Goal: Transaction & Acquisition: Purchase product/service

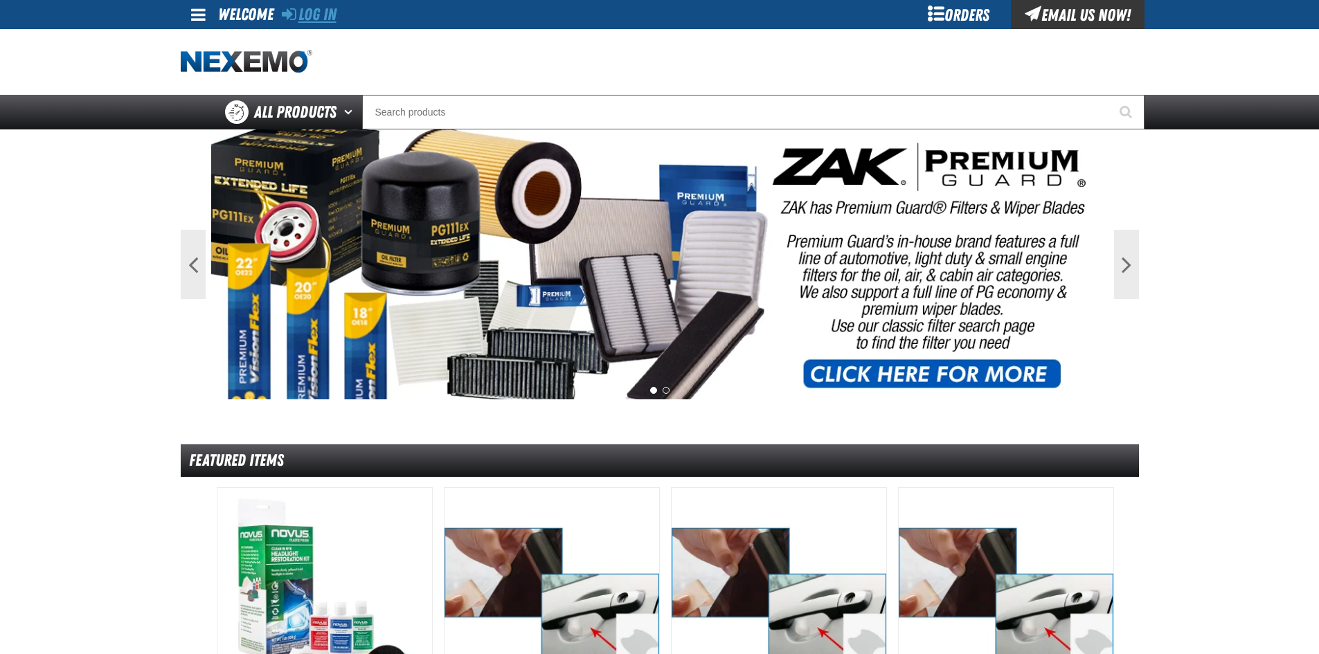
click at [312, 10] on link "Log In" at bounding box center [309, 14] width 55 height 19
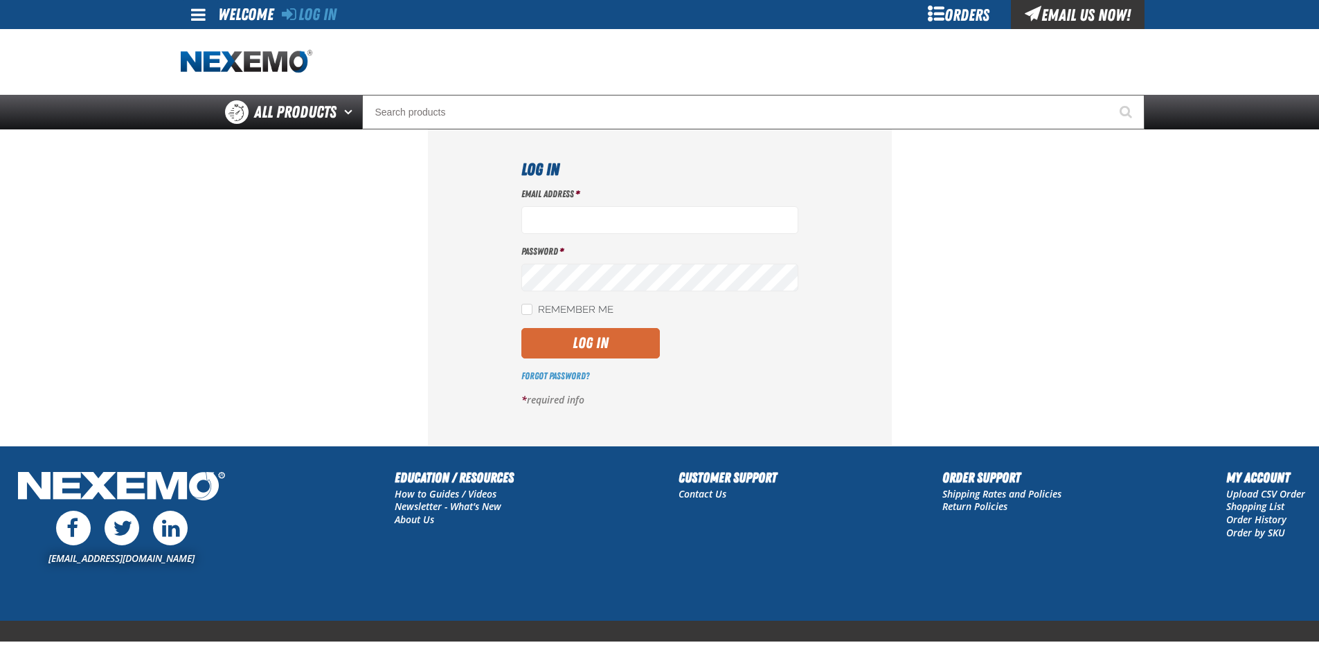
type input "[EMAIL_ADDRESS][DOMAIN_NAME]"
click at [581, 352] on button "Log In" at bounding box center [590, 343] width 138 height 30
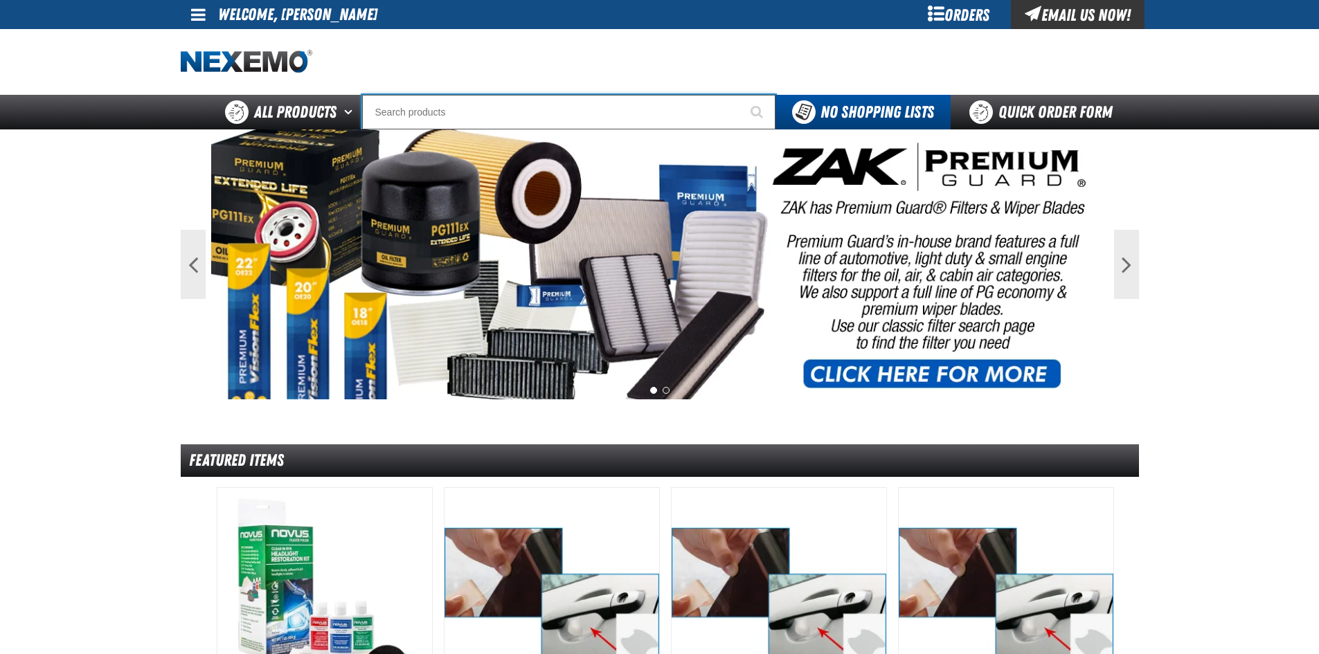
click at [462, 109] on input "Search" at bounding box center [568, 112] width 413 height 35
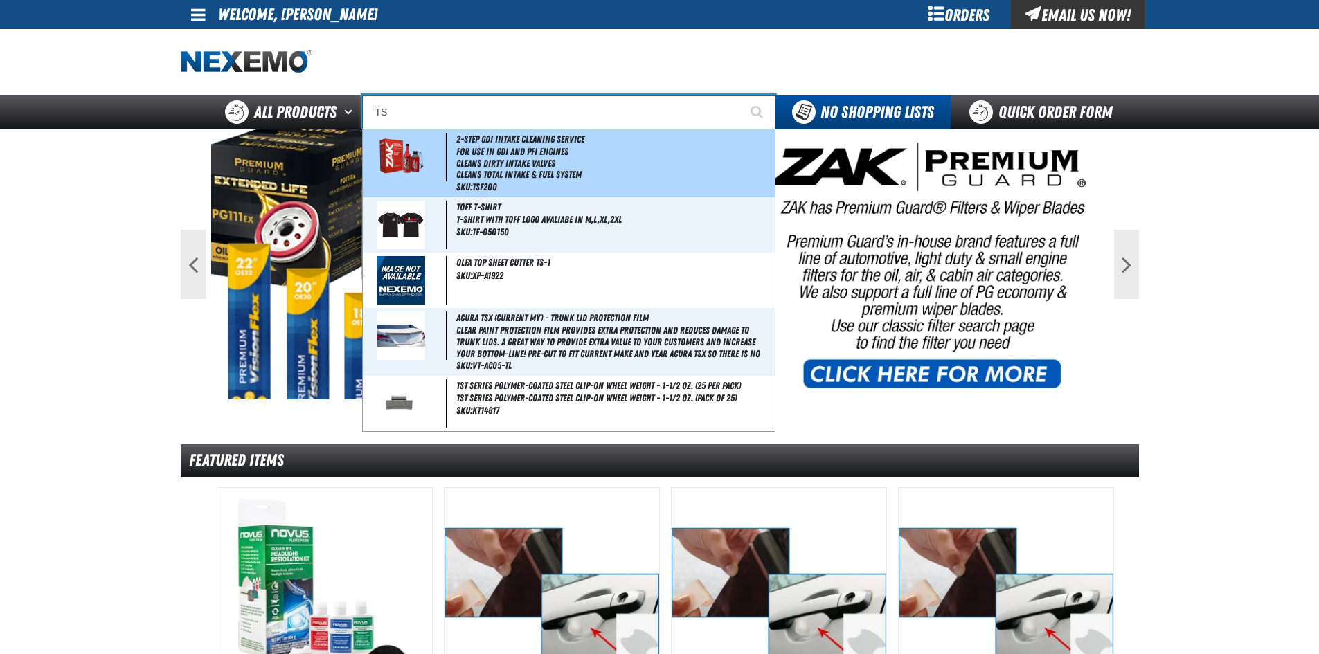
click at [417, 159] on img at bounding box center [400, 157] width 63 height 48
type input "2-Step GDI Intake Cleaning Service"
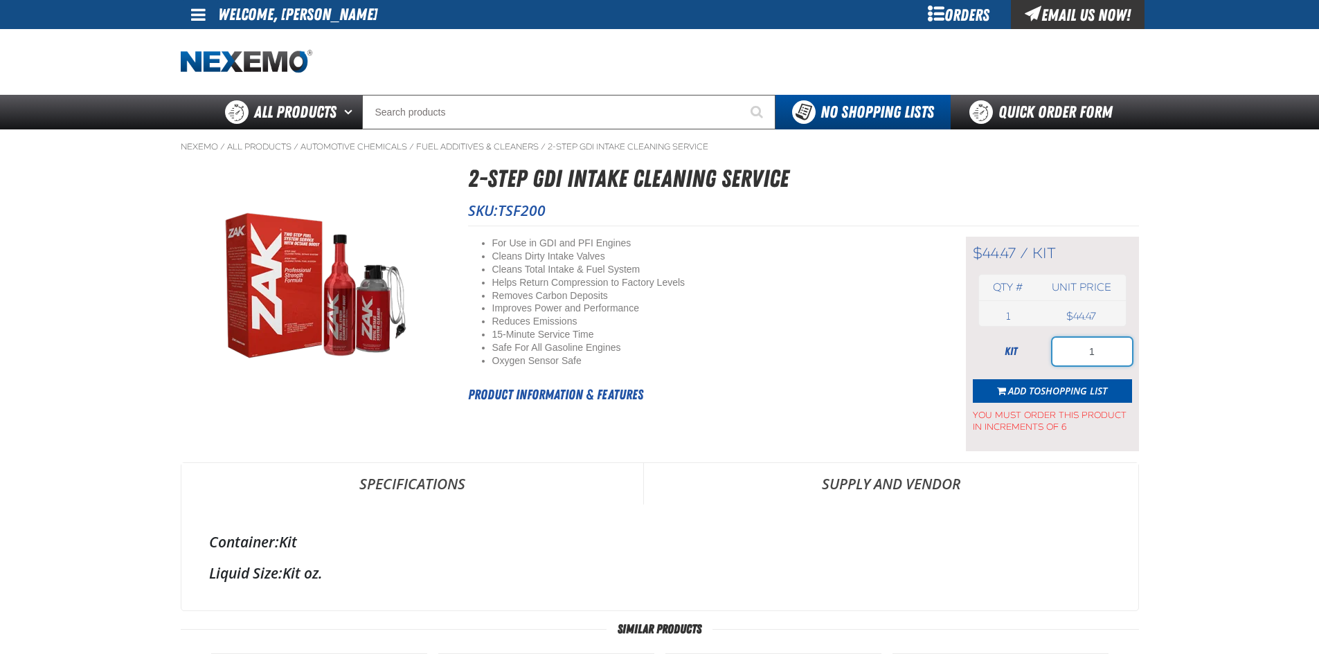
drag, startPoint x: 1084, startPoint y: 348, endPoint x: 1103, endPoint y: 348, distance: 18.7
click at [1103, 348] on input "1" at bounding box center [1092, 352] width 80 height 28
type input "48"
click at [1070, 389] on span "Shopping List" at bounding box center [1073, 390] width 66 height 13
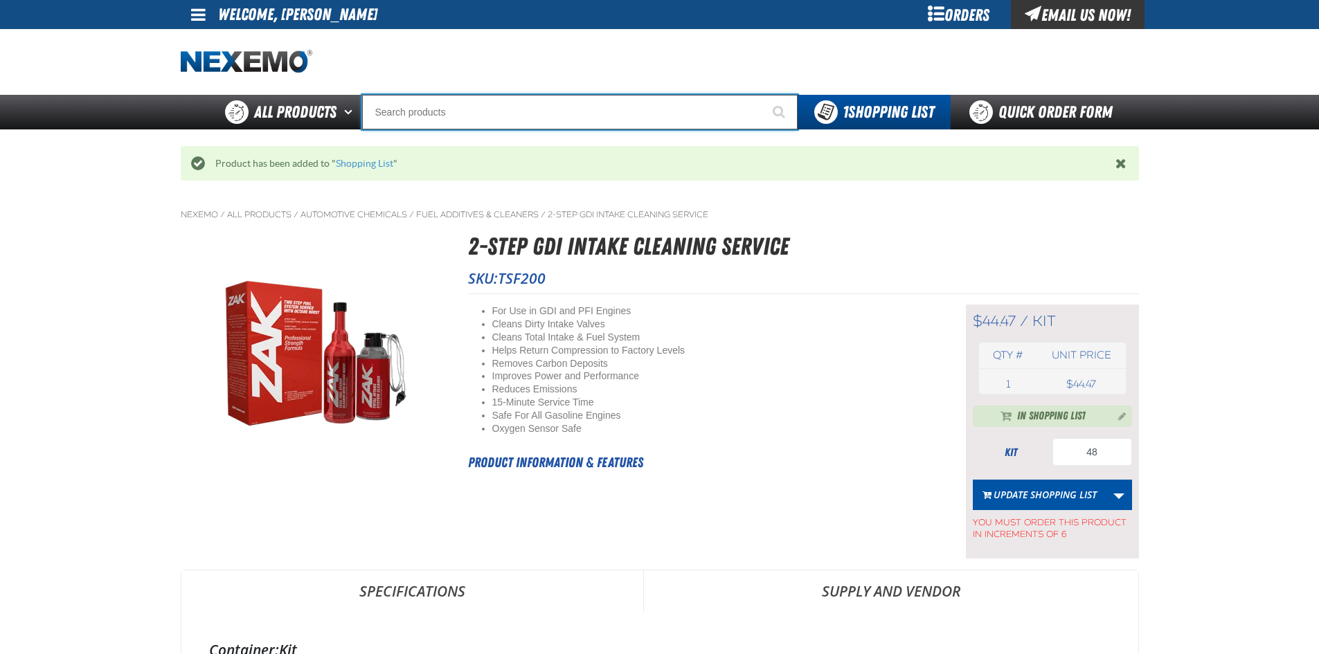
click at [435, 114] on input "Search" at bounding box center [579, 112] width 435 height 35
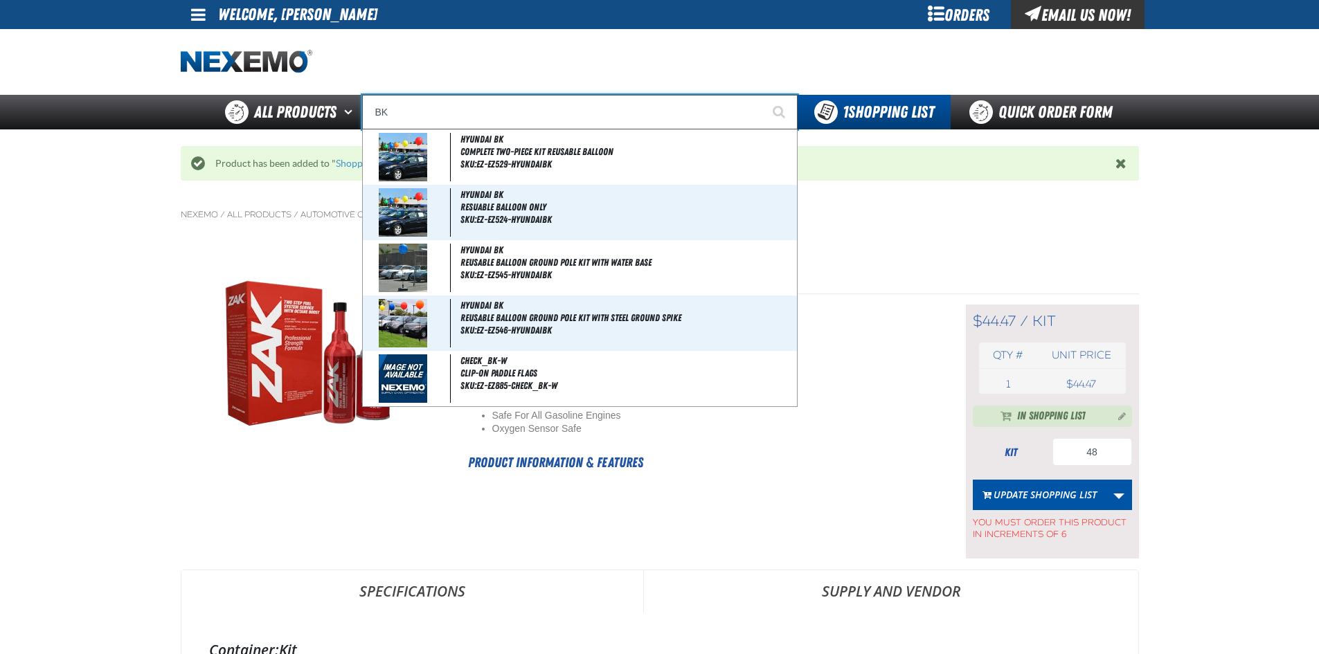
type input "BK1"
type input "BK1 Bearkat Safety Glasses (Pack of 1)"
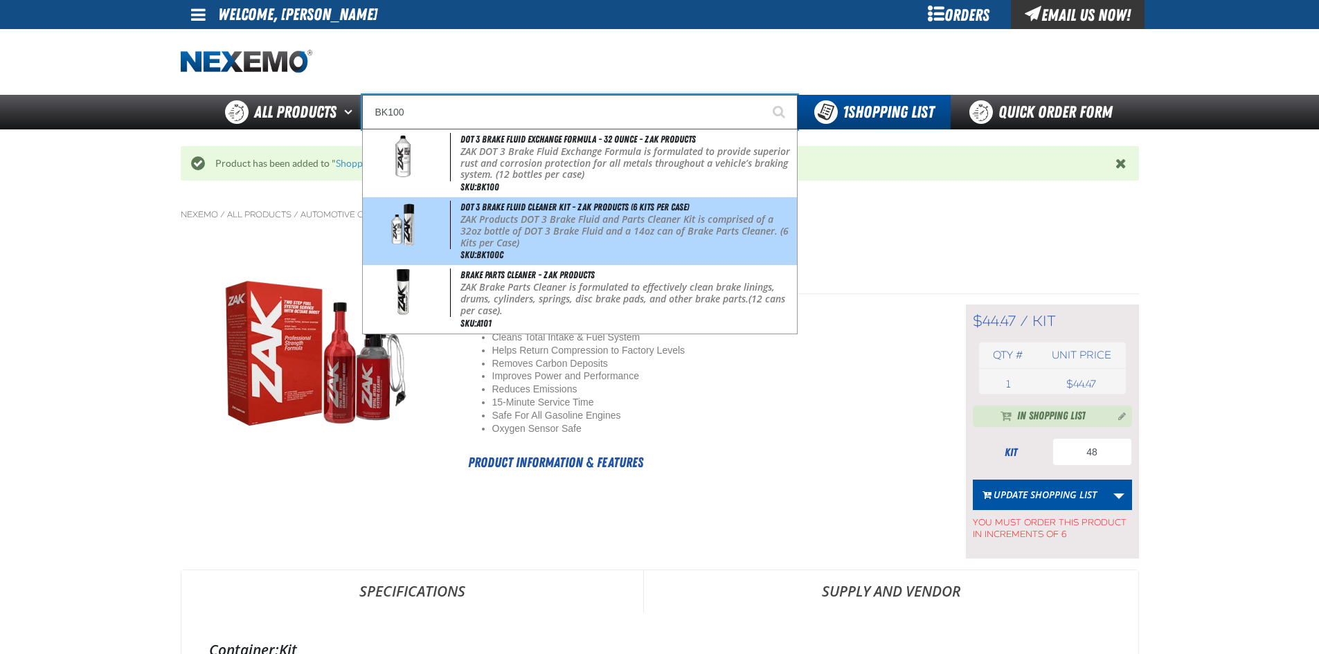
click at [418, 225] on img at bounding box center [403, 225] width 63 height 48
type input "DOT 3 Brake Fluid Cleaner Kit - ZAK Products (6 Kits per Case)"
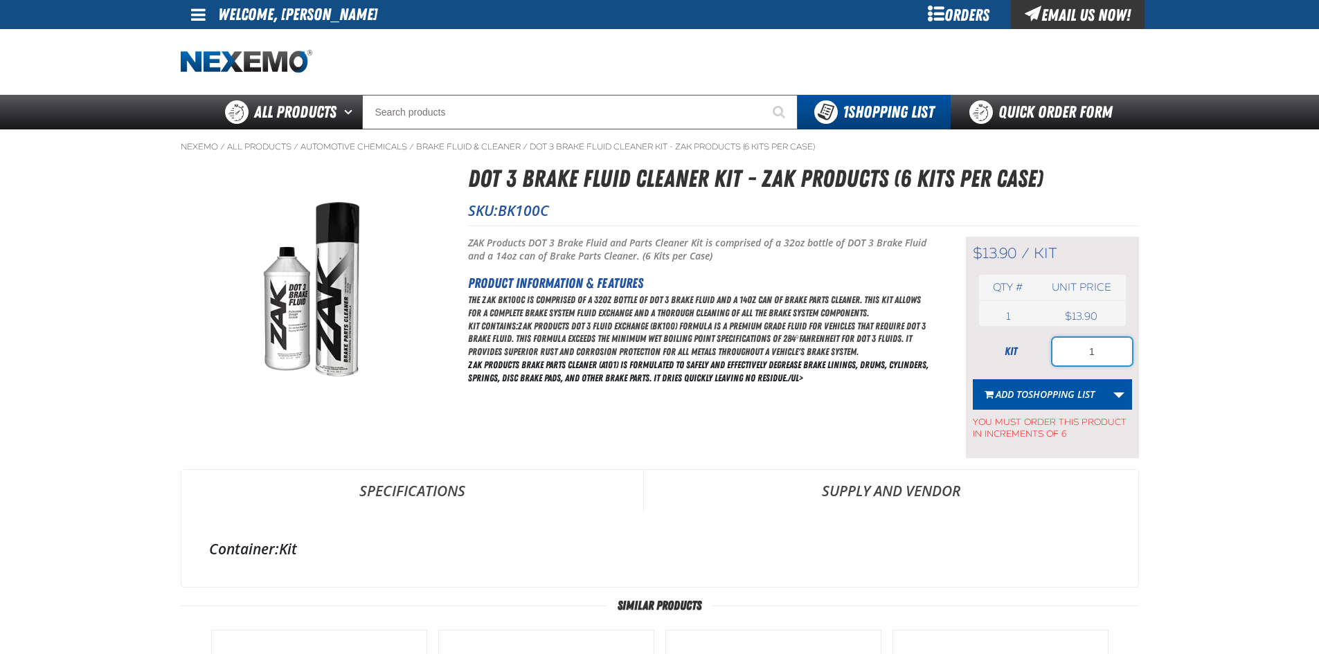
drag, startPoint x: 1085, startPoint y: 352, endPoint x: 1109, endPoint y: 352, distance: 24.2
click at [1109, 352] on input "1" at bounding box center [1092, 352] width 80 height 28
type input "24"
click at [1063, 397] on span "Shopping List" at bounding box center [1061, 394] width 66 height 13
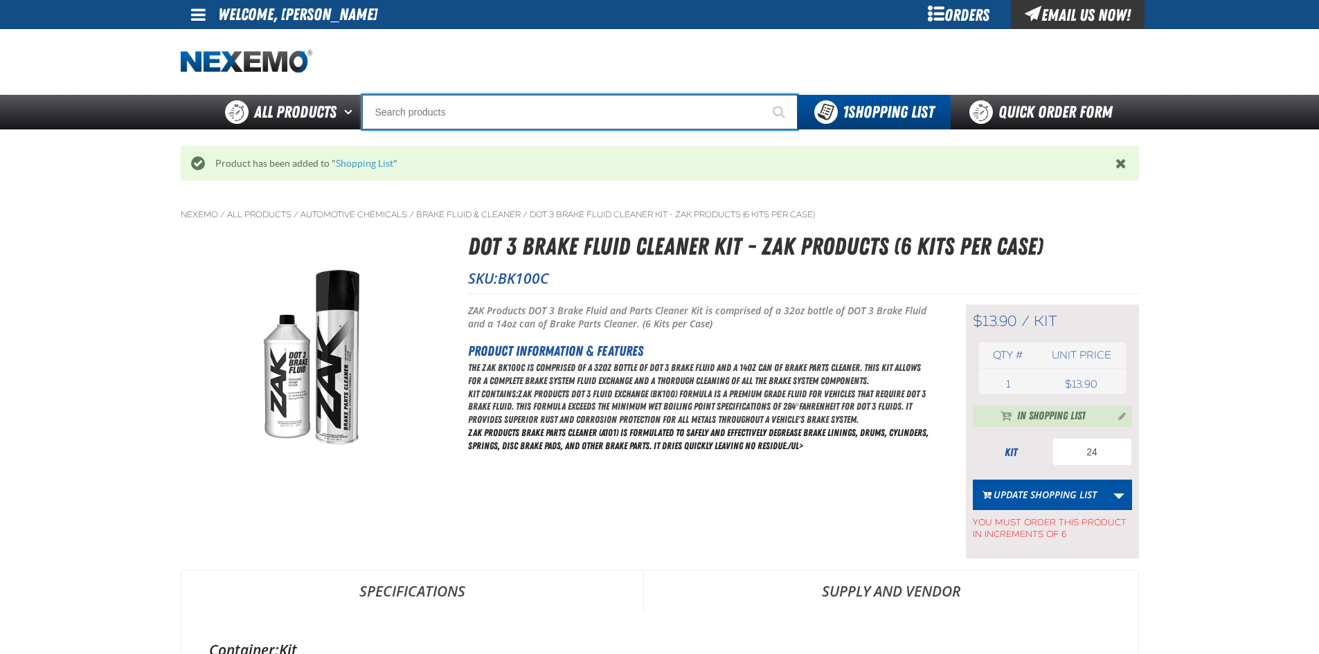
click at [453, 112] on input "Search" at bounding box center [579, 112] width 435 height 35
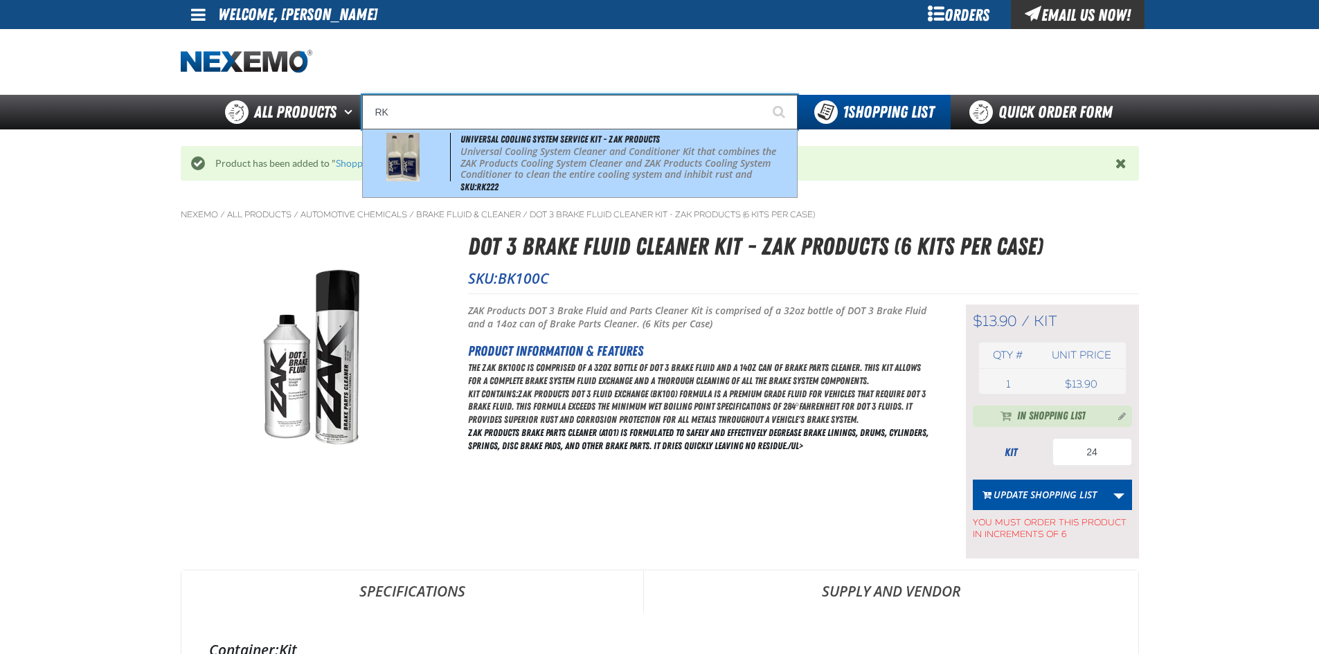
click at [429, 141] on span at bounding box center [408, 157] width 86 height 48
type input "Universal Cooling System Service Kit - ZAK Products"
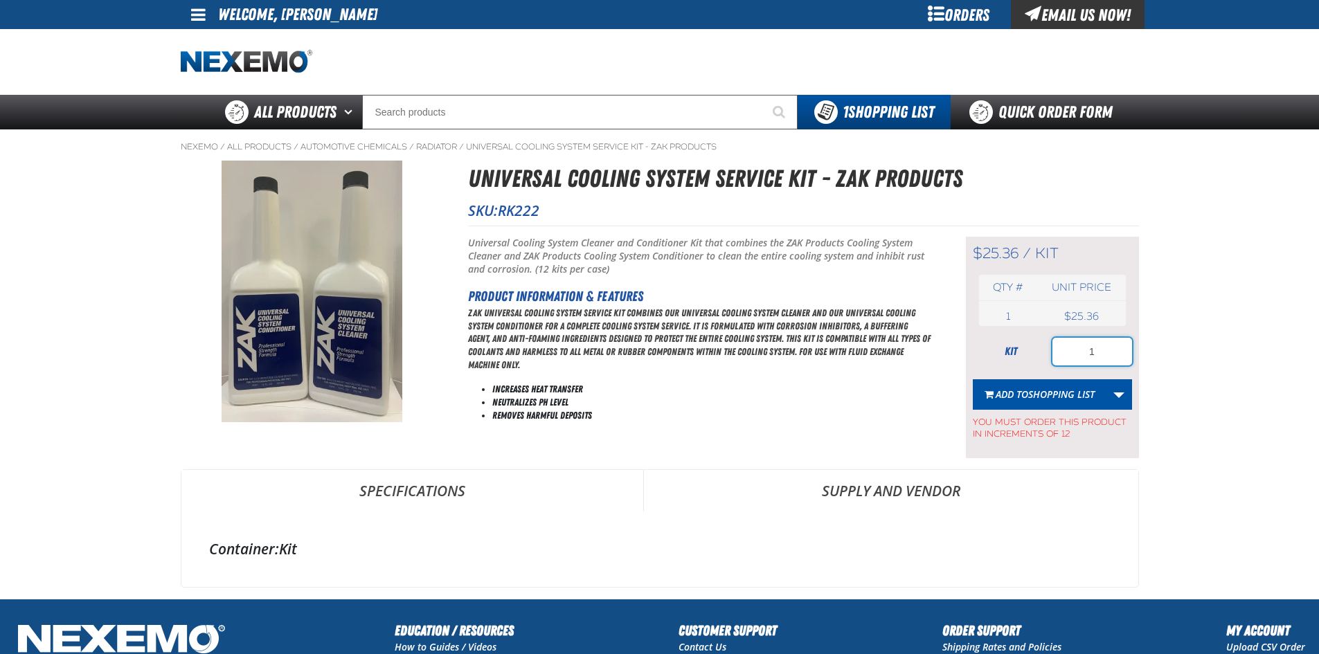
drag, startPoint x: 1086, startPoint y: 354, endPoint x: 1101, endPoint y: 354, distance: 15.2
click at [1101, 354] on input "1" at bounding box center [1092, 352] width 80 height 28
type input "12"
click at [1042, 401] on button "Add to Shopping List" at bounding box center [1039, 394] width 134 height 30
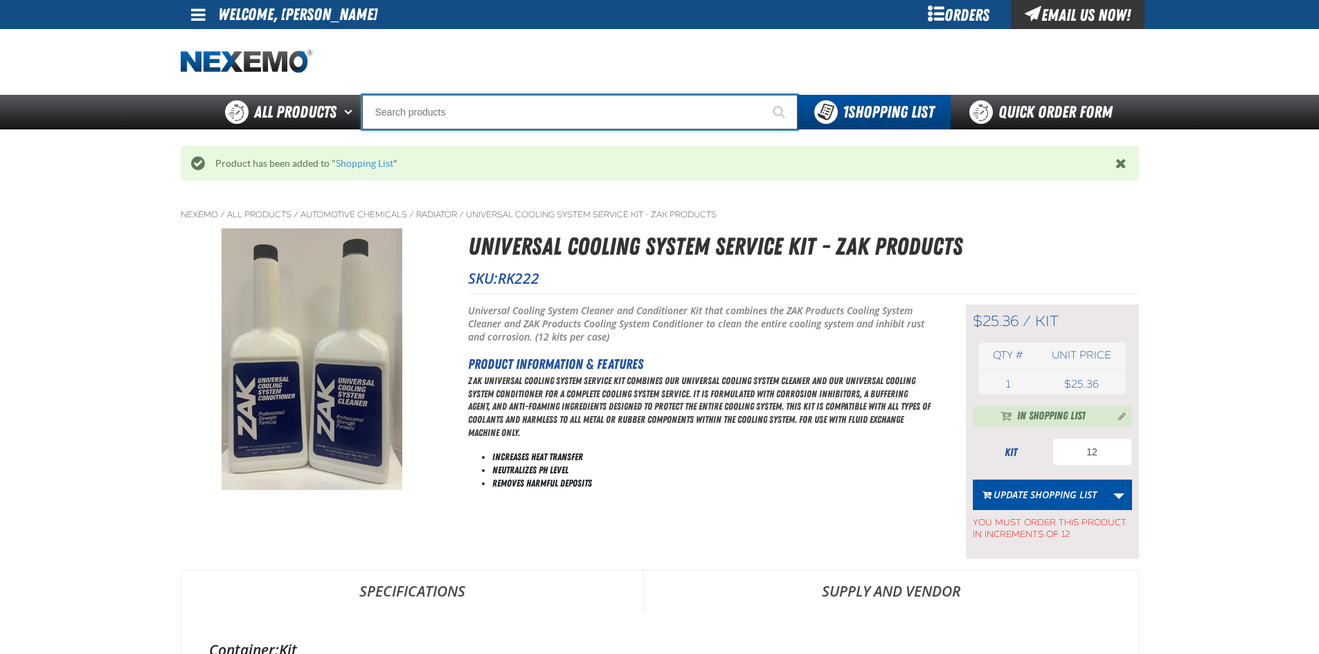
click at [451, 113] on input "Search" at bounding box center [579, 112] width 435 height 35
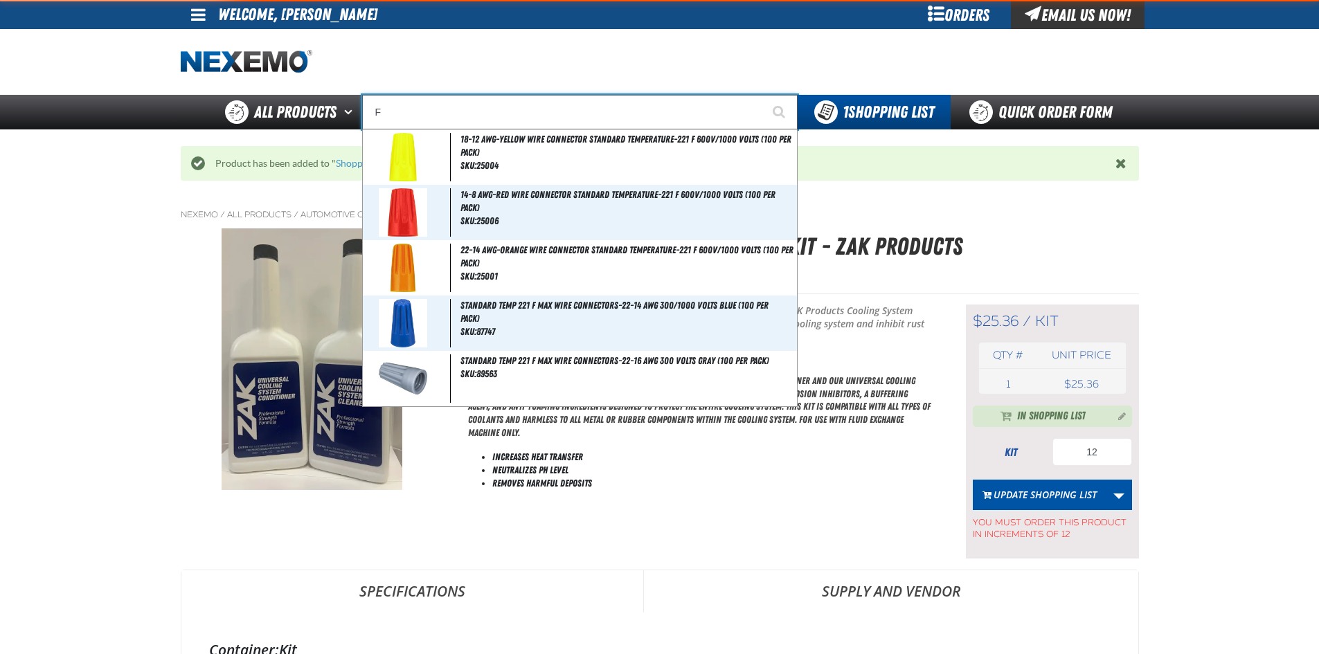
type input "FI"
type input "FIAT"
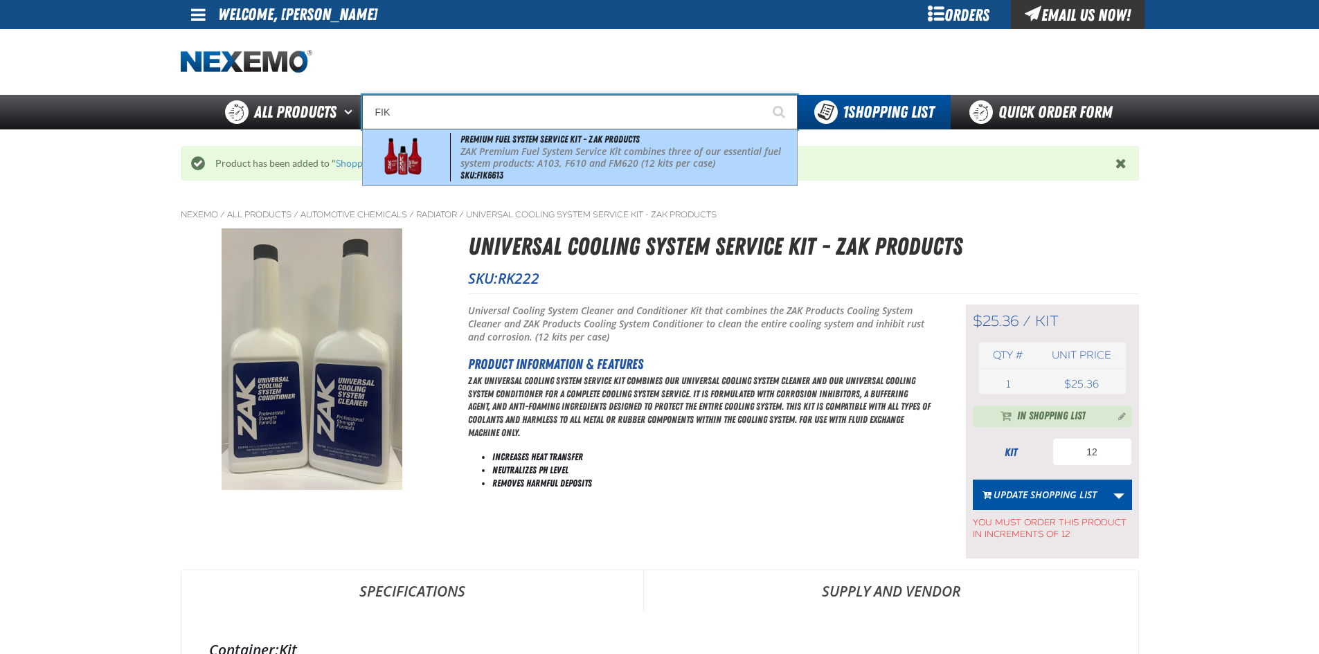
click at [412, 142] on img at bounding box center [403, 157] width 63 height 48
type input "Premium Fuel System Service Kit - ZAK Products"
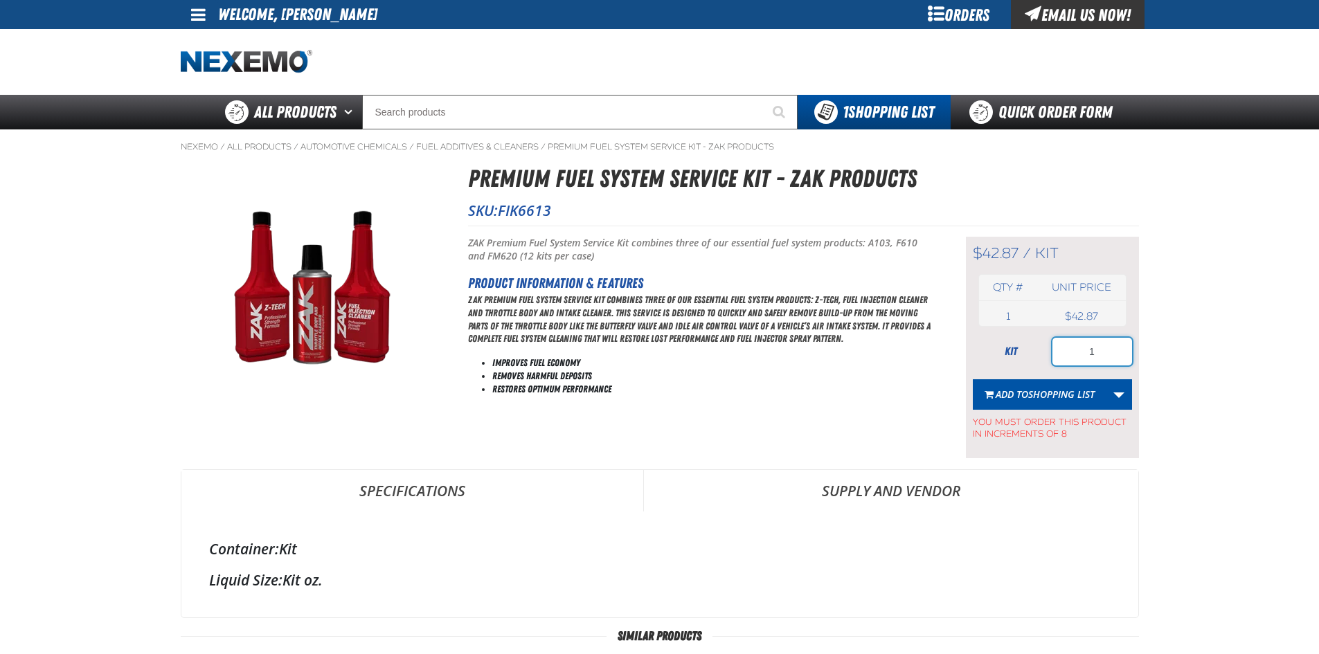
drag, startPoint x: 1084, startPoint y: 354, endPoint x: 1100, endPoint y: 353, distance: 15.9
click at [1100, 353] on input "1" at bounding box center [1092, 352] width 80 height 28
type input "24"
click at [1069, 396] on span "Shopping List" at bounding box center [1061, 394] width 66 height 13
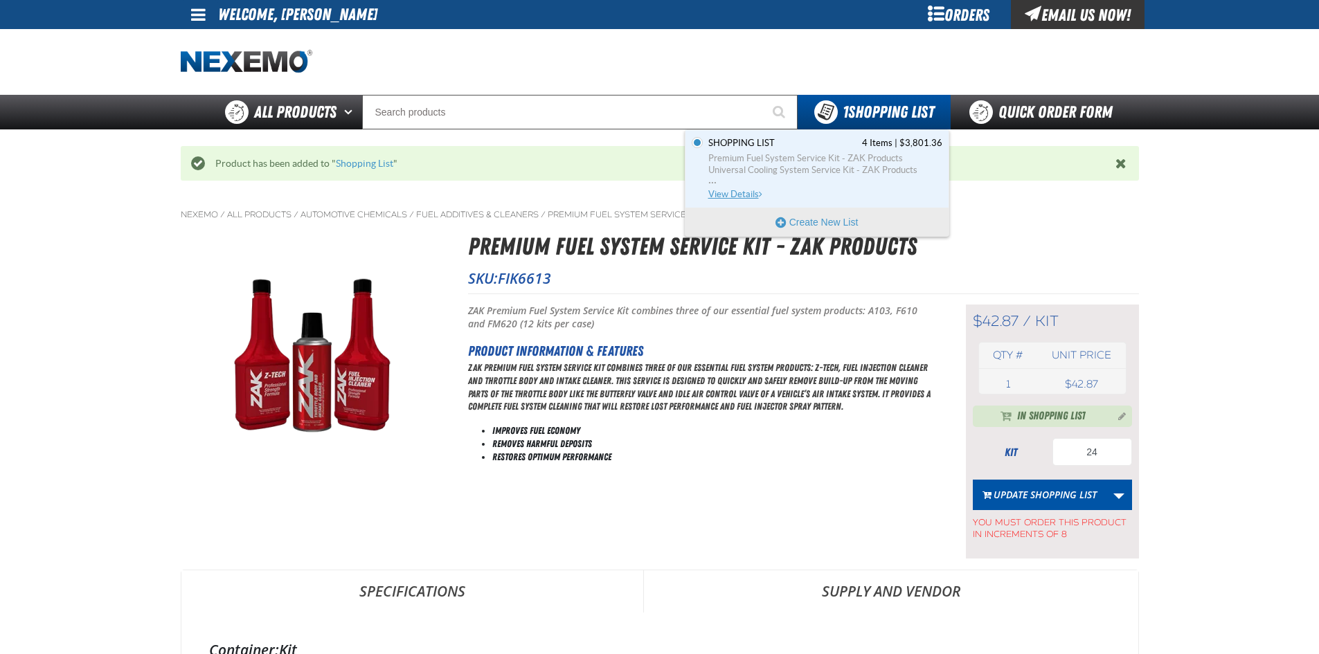
click at [844, 145] on span "Shopping List 4 Items | $3,801.36" at bounding box center [825, 143] width 234 height 12
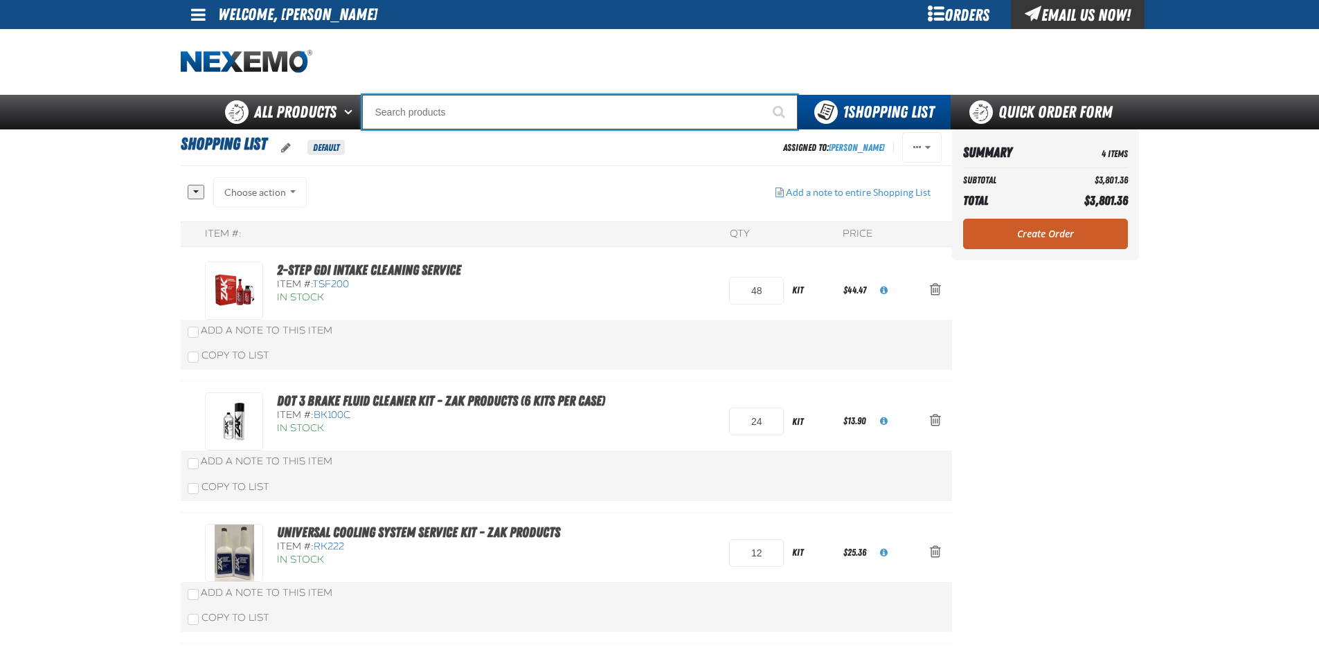
click at [456, 106] on input "Search" at bounding box center [579, 112] width 435 height 35
type input "C"
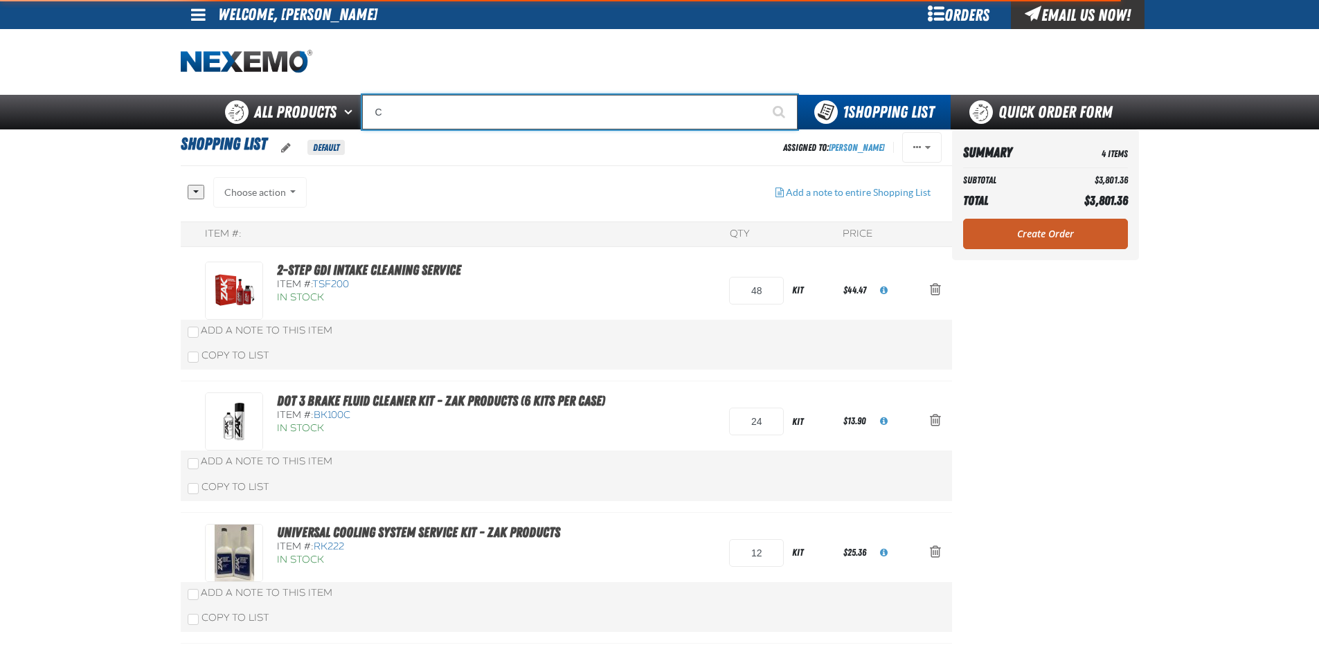
type input "C Alkaline Battery 1.5 Volt (12 per pack)"
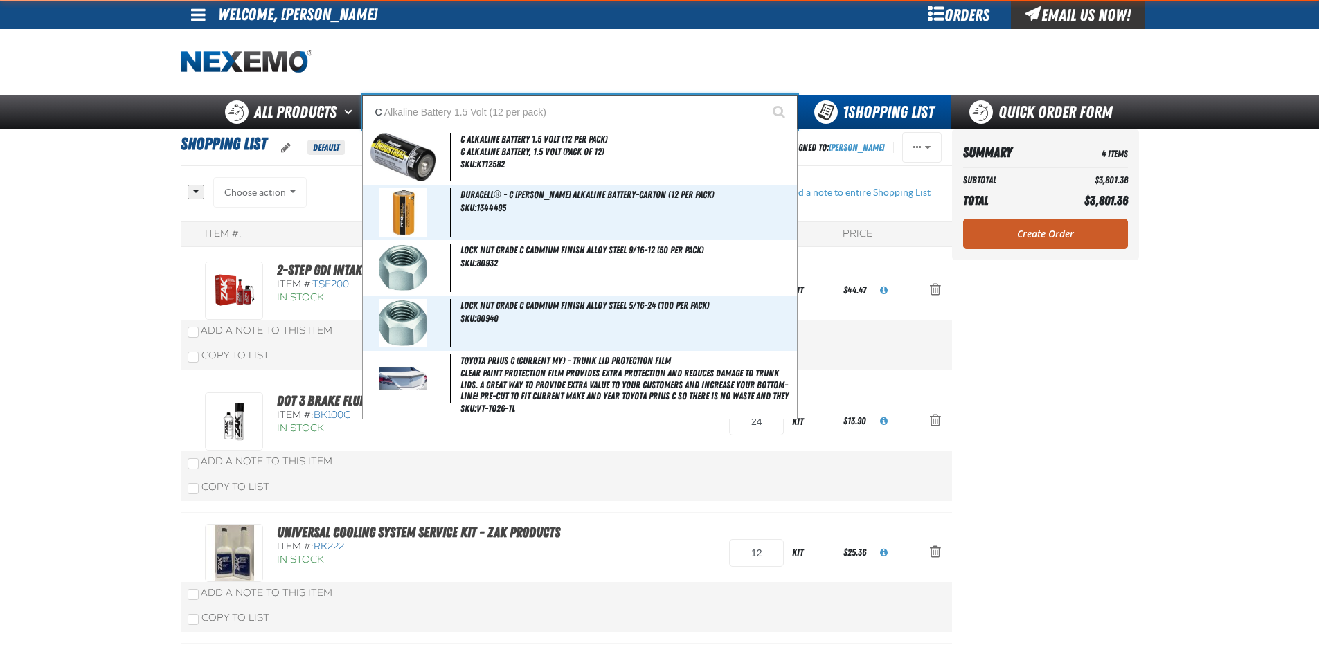
type input "CR"
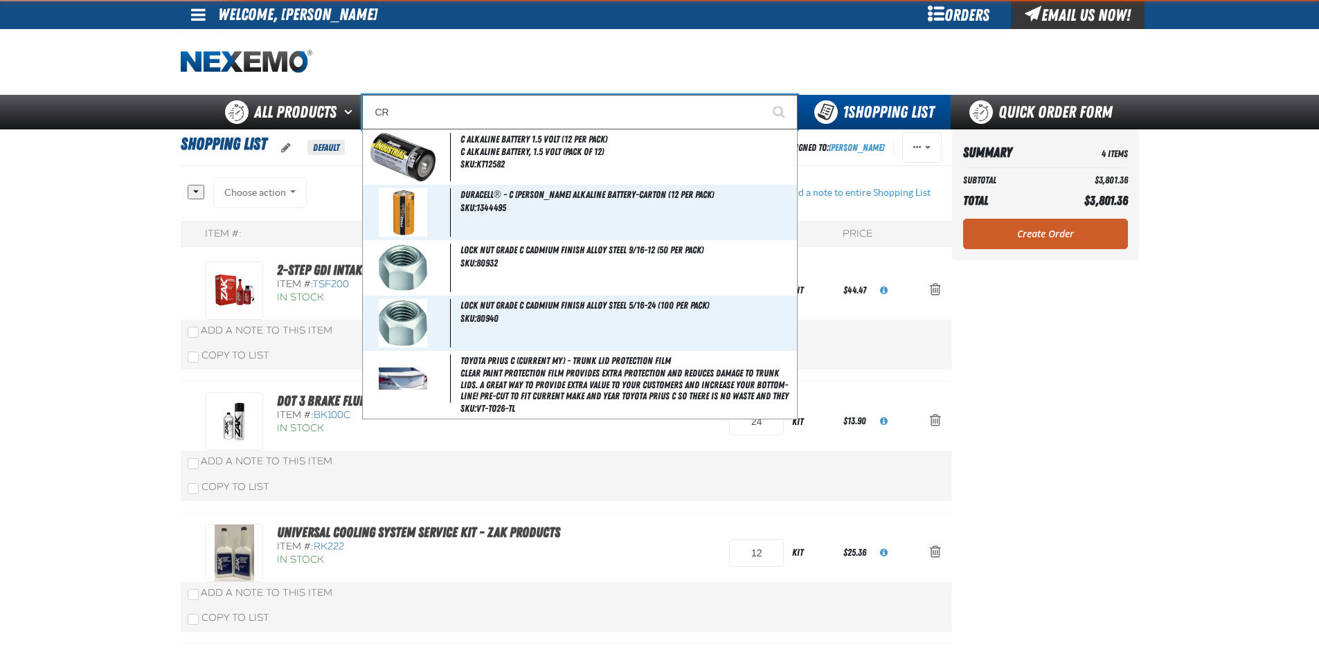
type input "CREDITO"
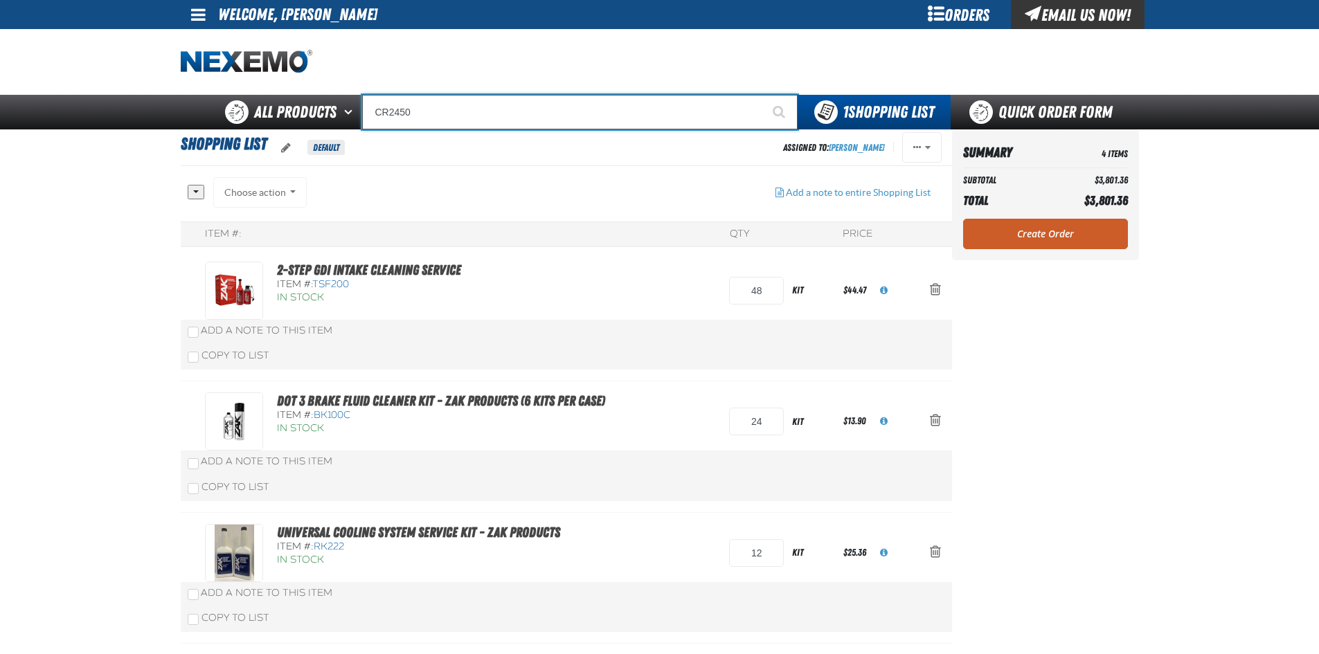
click at [617, 114] on input "CR2450" at bounding box center [579, 112] width 435 height 35
type input "CR2450"
click at [763, 95] on button "Start Searching" at bounding box center [780, 112] width 35 height 35
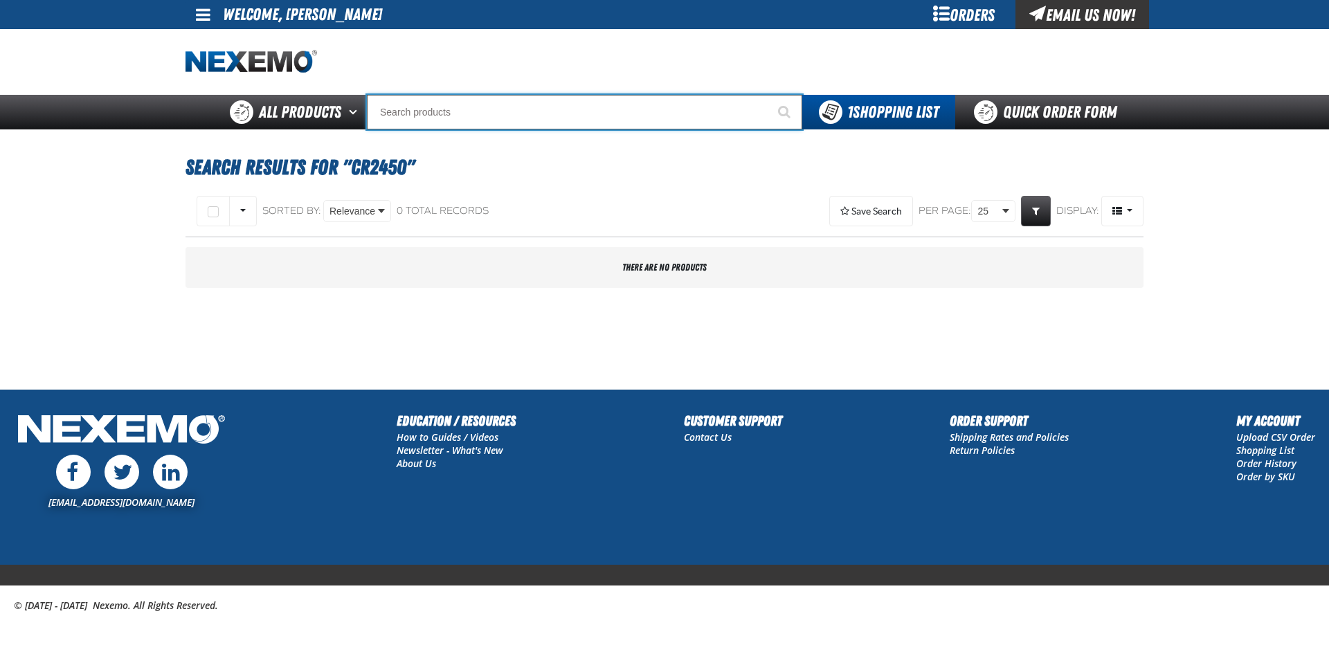
click at [447, 112] on input "Search" at bounding box center [584, 112] width 435 height 35
type input "24"
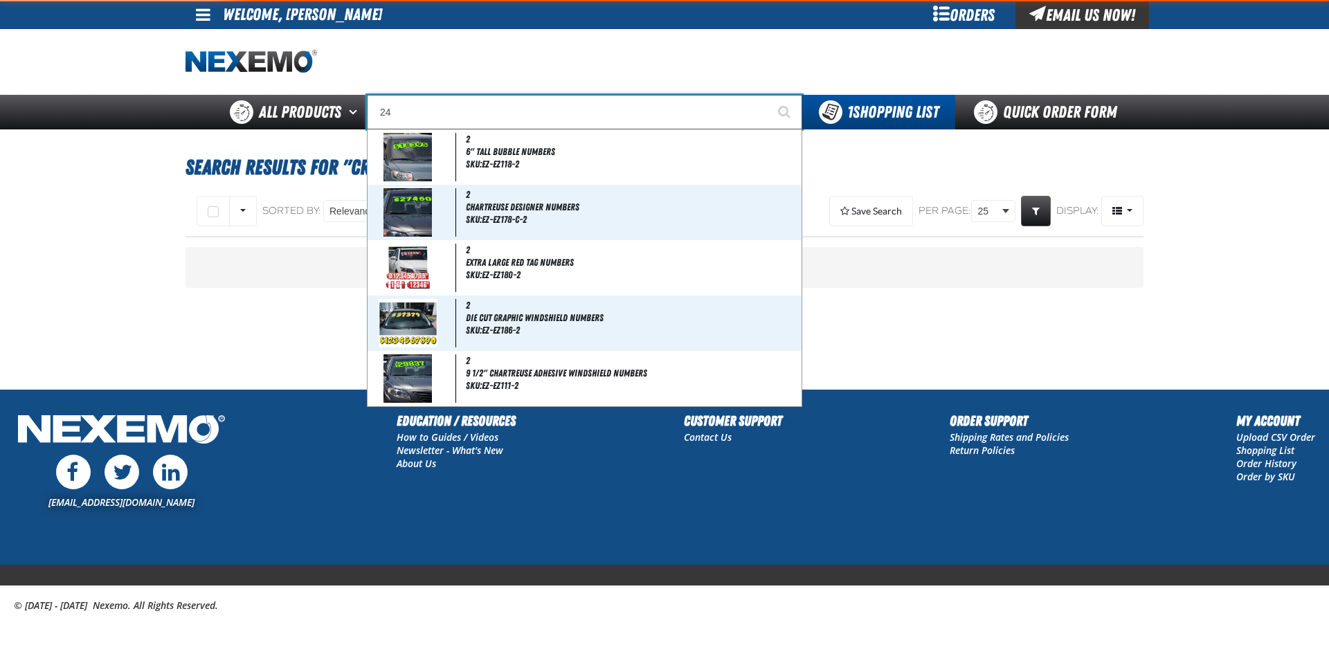
type input "24 Compartment Drawer (Sold Individually)"
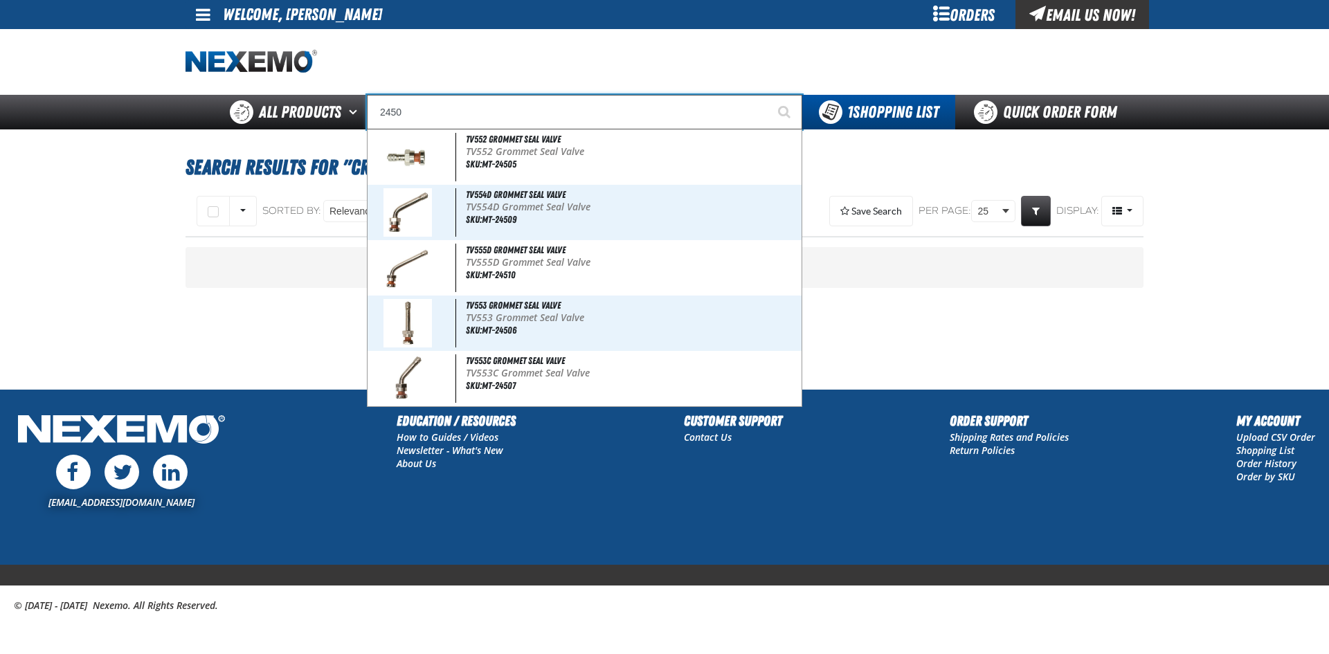
type input "2450"
click at [768, 95] on button "Start Searching" at bounding box center [785, 112] width 35 height 35
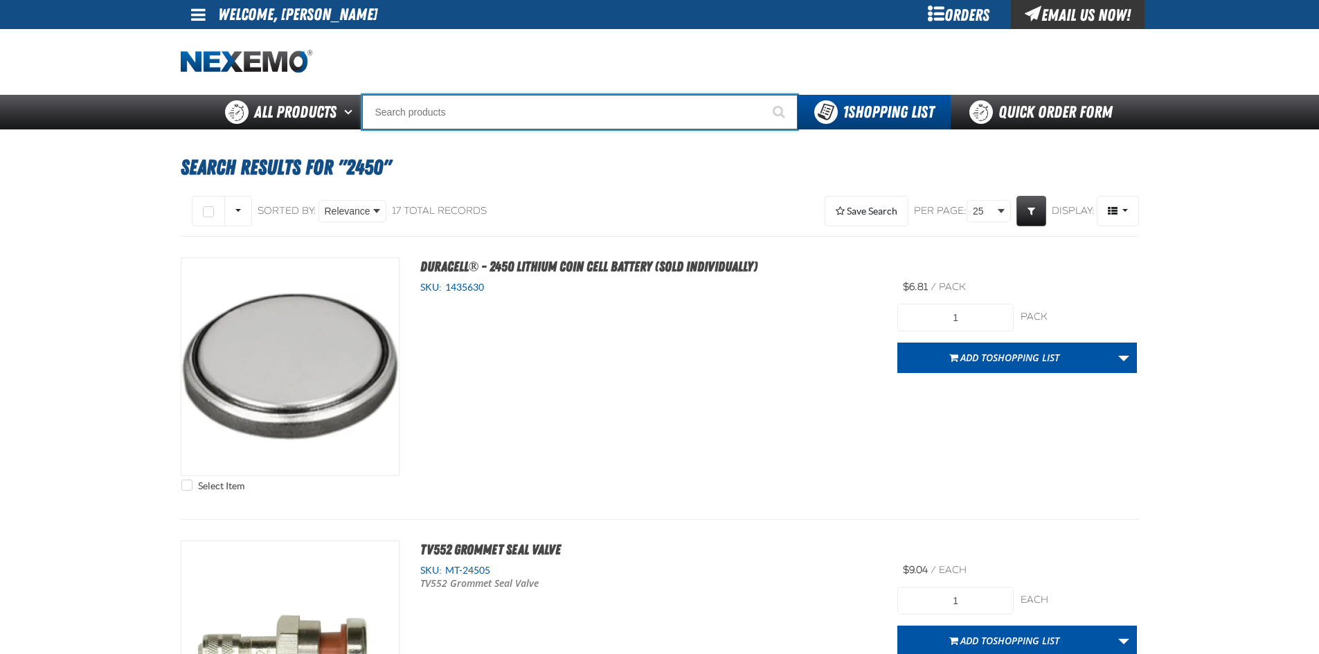
click at [461, 110] on input "Search" at bounding box center [579, 112] width 435 height 35
type input "C"
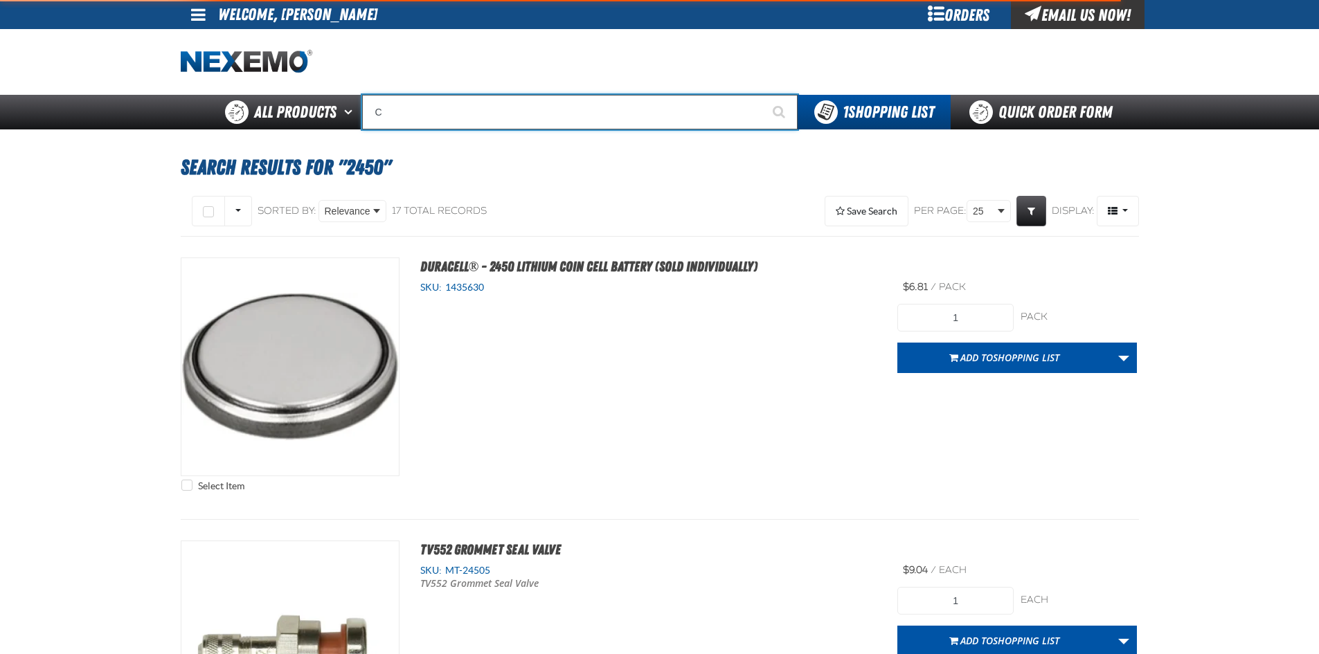
type input "C Alkaline Battery 1.5 Volt (12 per pack)"
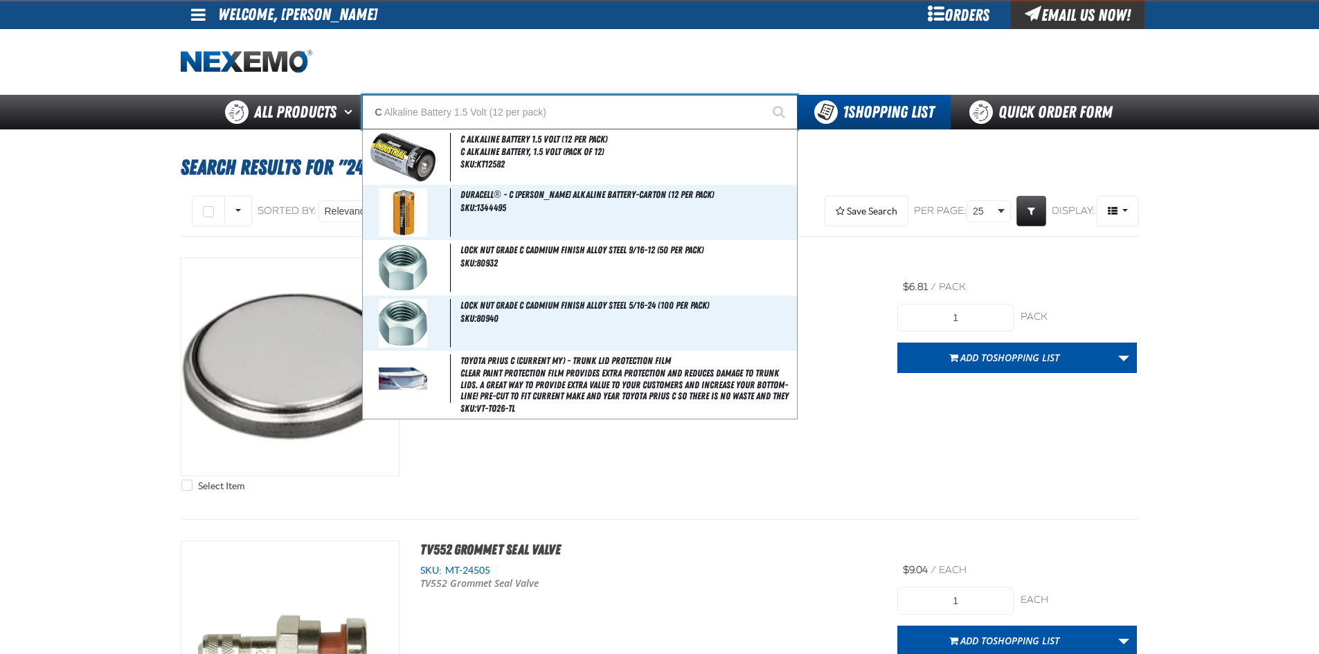
type input "CR"
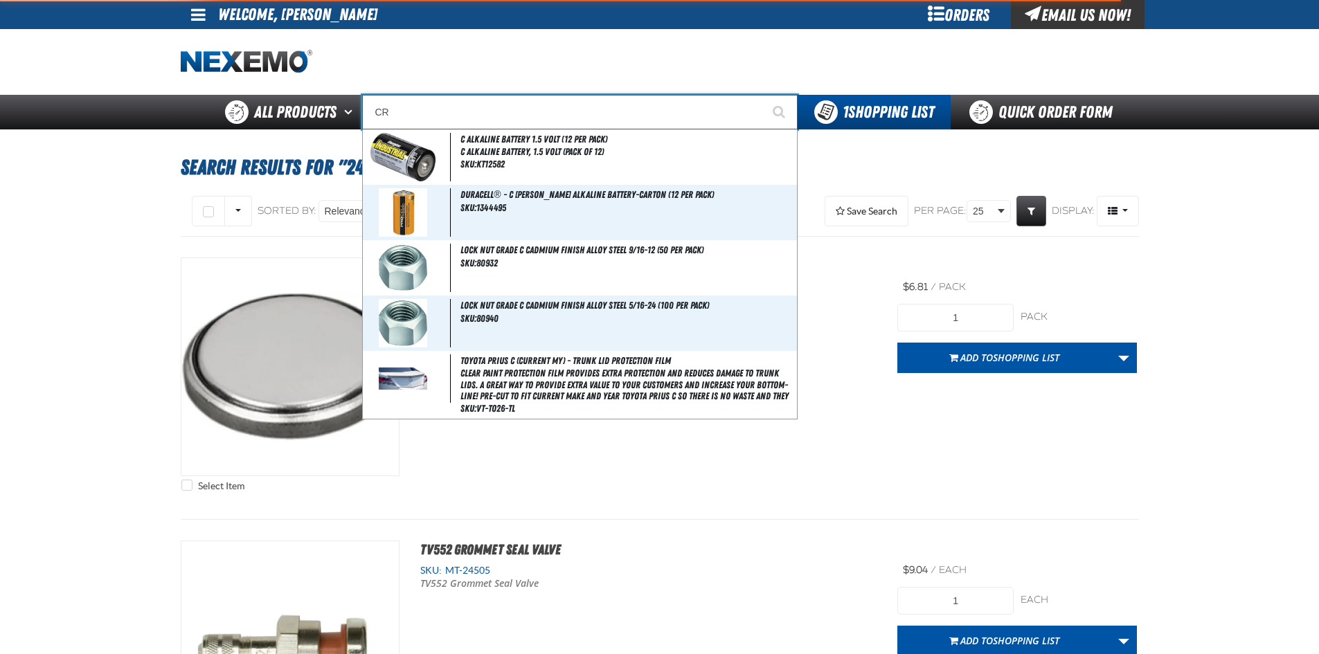
type input "CREDITO"
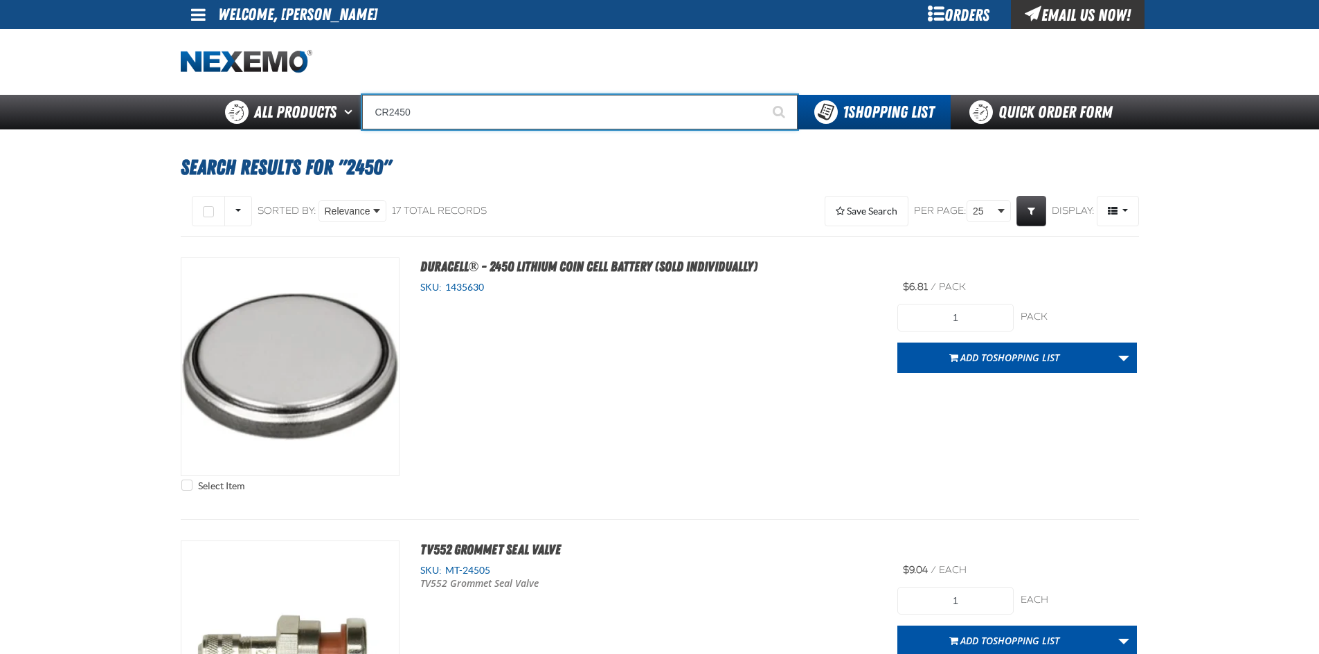
type input "CR2450"
click at [763, 95] on button "Start Searching" at bounding box center [780, 112] width 35 height 35
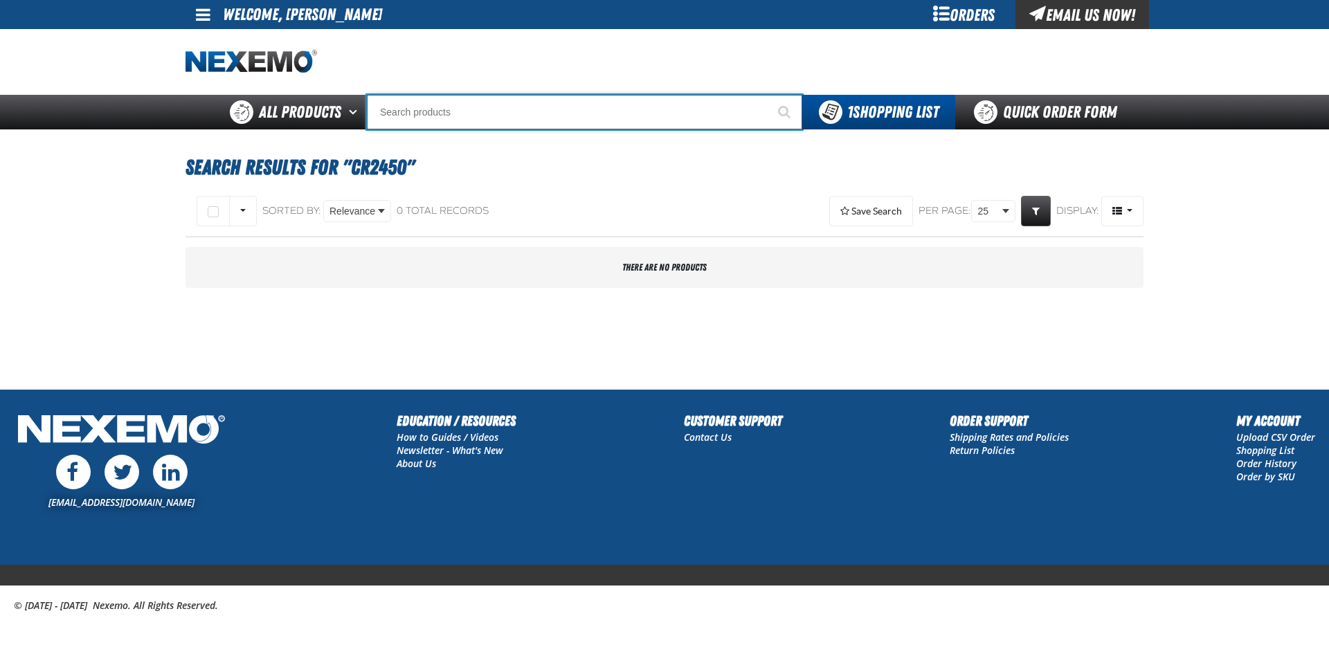
click at [465, 116] on input "Search" at bounding box center [584, 112] width 435 height 35
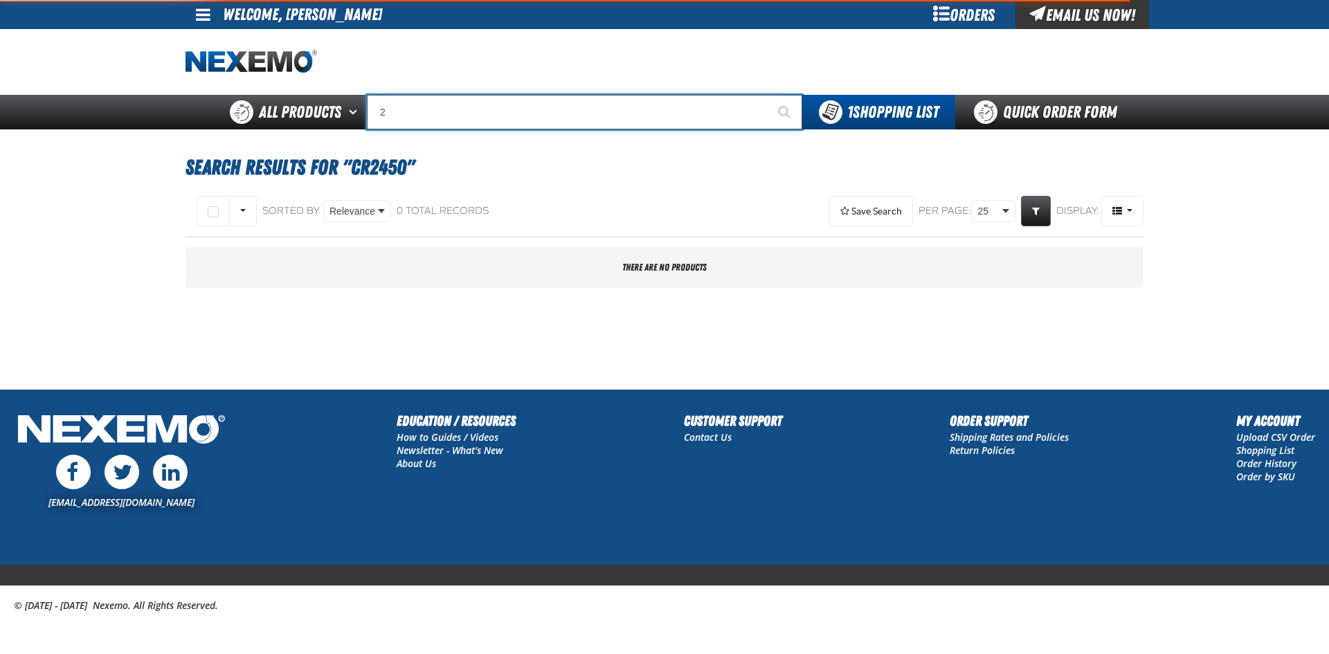
type input "24"
type input "24 Compartment Drawer (Sold Individually)"
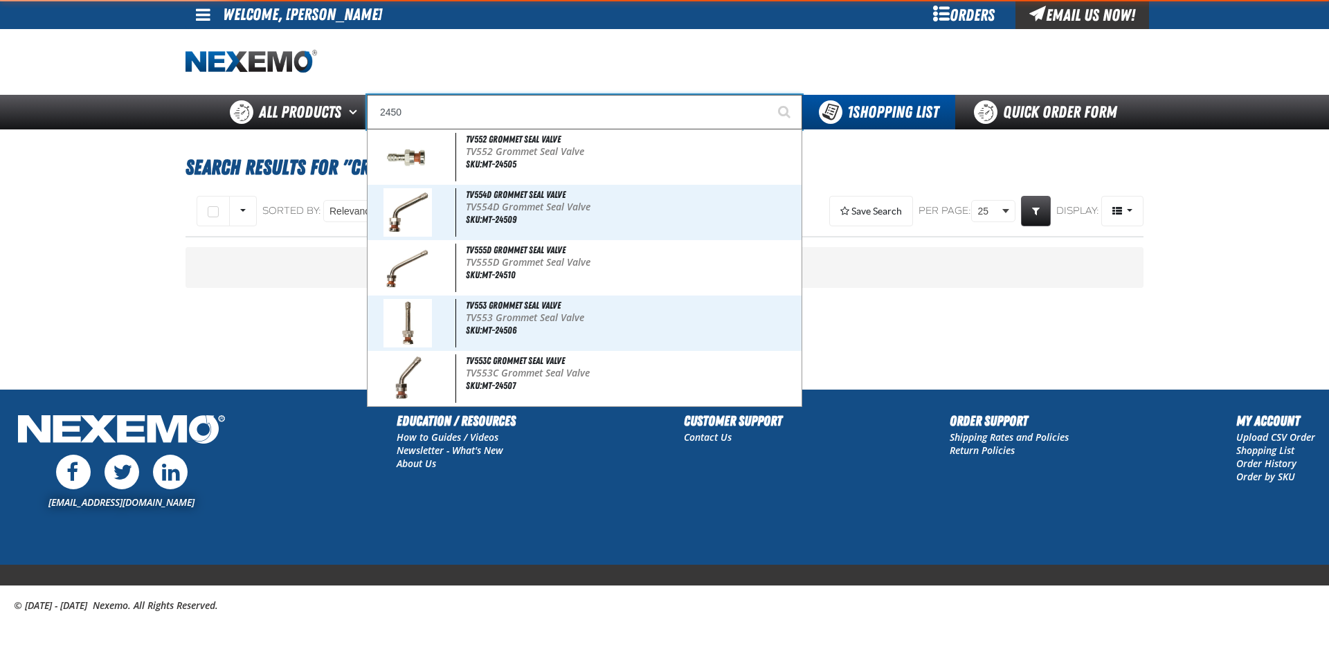
type input "2450"
click at [768, 95] on button "Start Searching" at bounding box center [785, 112] width 35 height 35
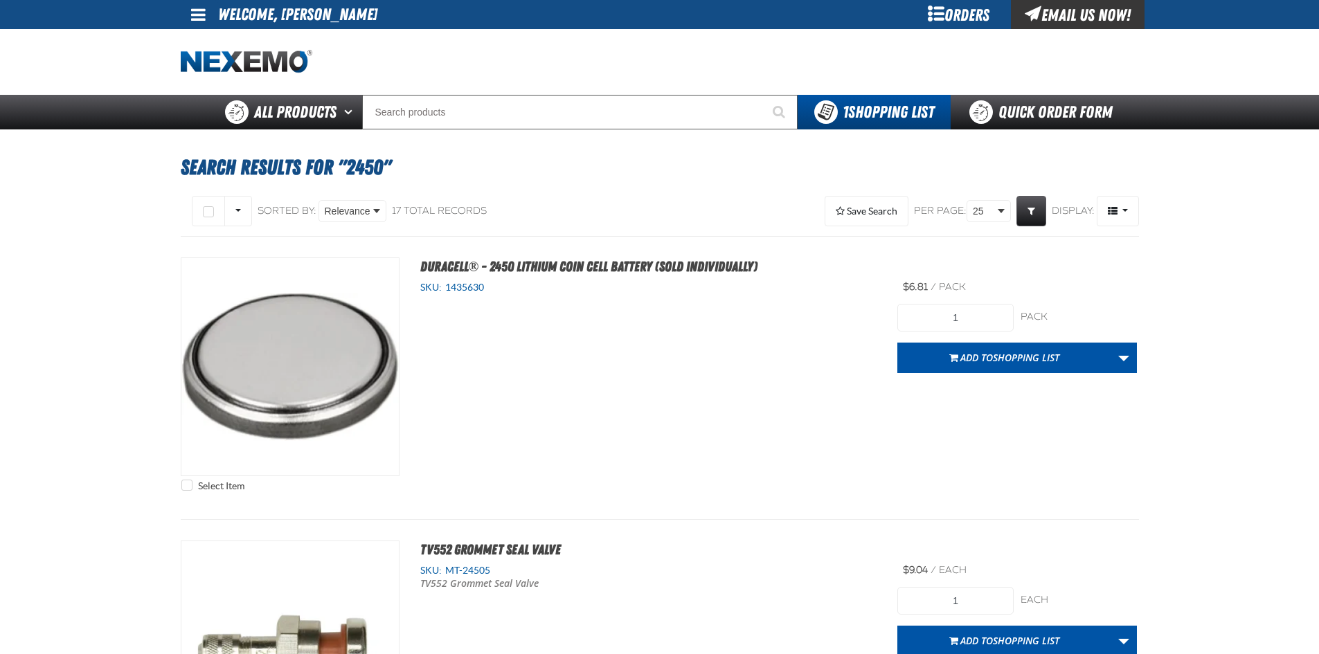
click at [611, 457] on div "Select Item Duracell® - 2450 Lithium Coin Cell Battery (Sold Individually) SKU:…" at bounding box center [660, 377] width 958 height 241
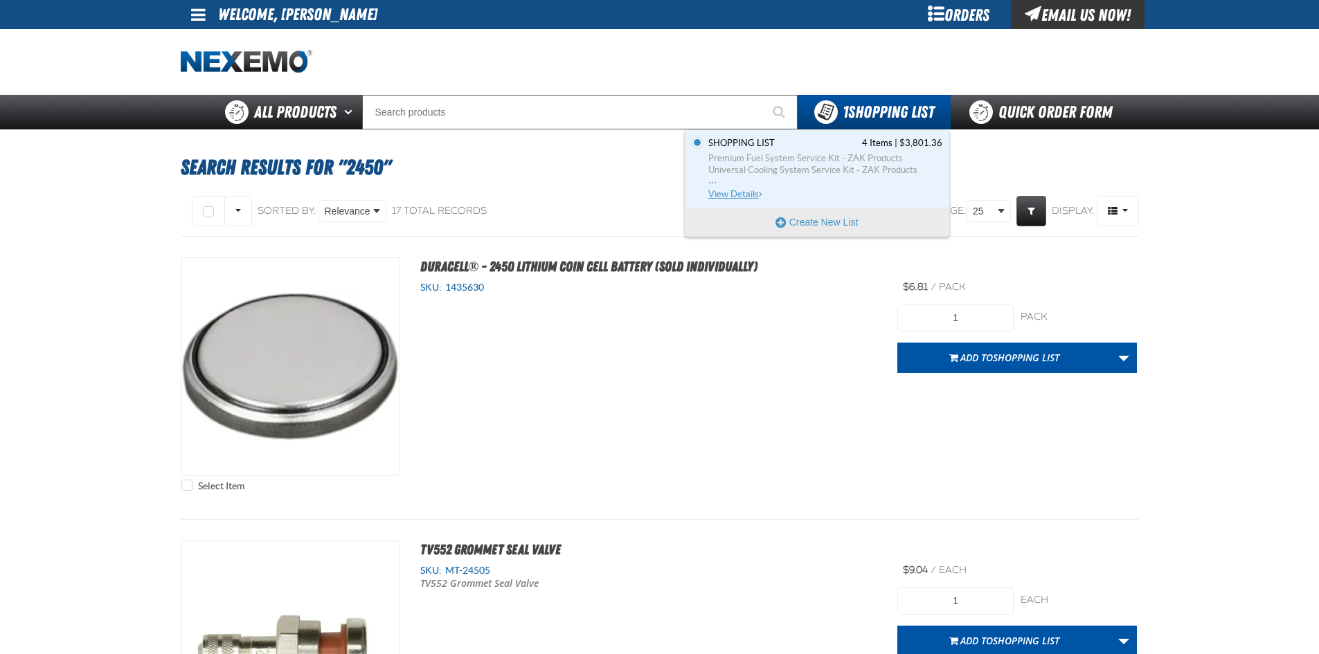
click at [841, 161] on span "Premium Fuel System Service Kit - ZAK Products" at bounding box center [825, 158] width 234 height 12
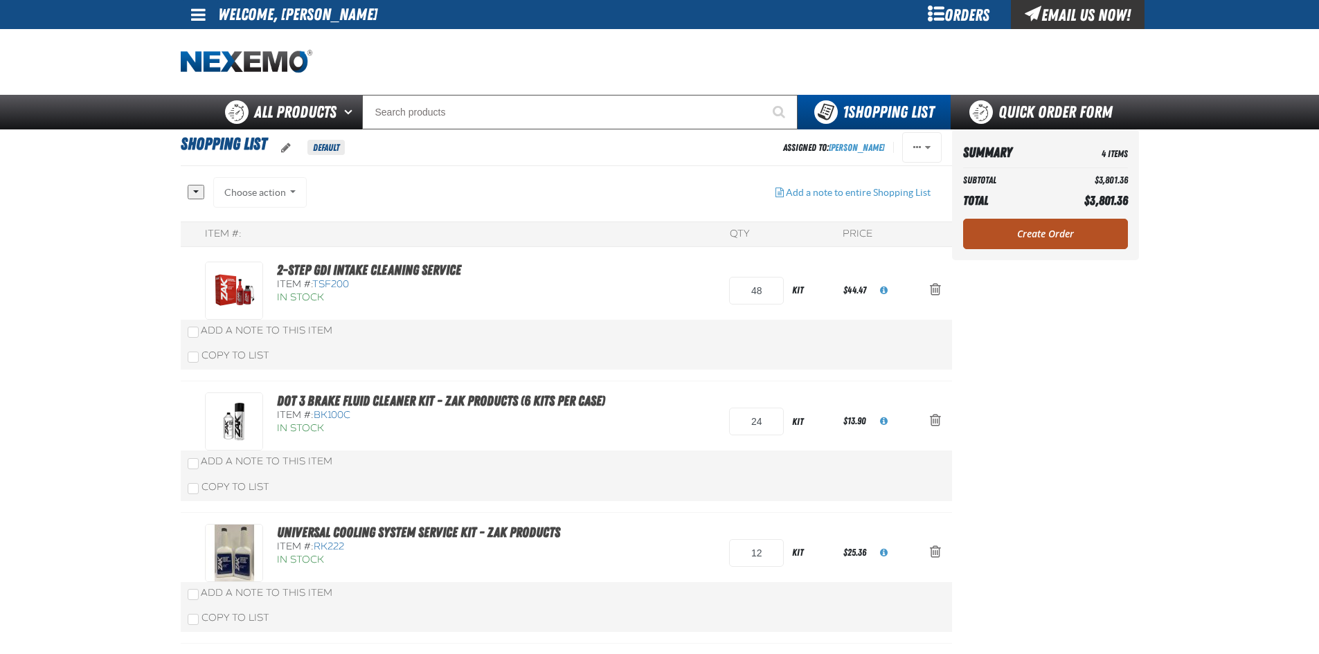
click at [1030, 237] on link "Create Order" at bounding box center [1045, 234] width 165 height 30
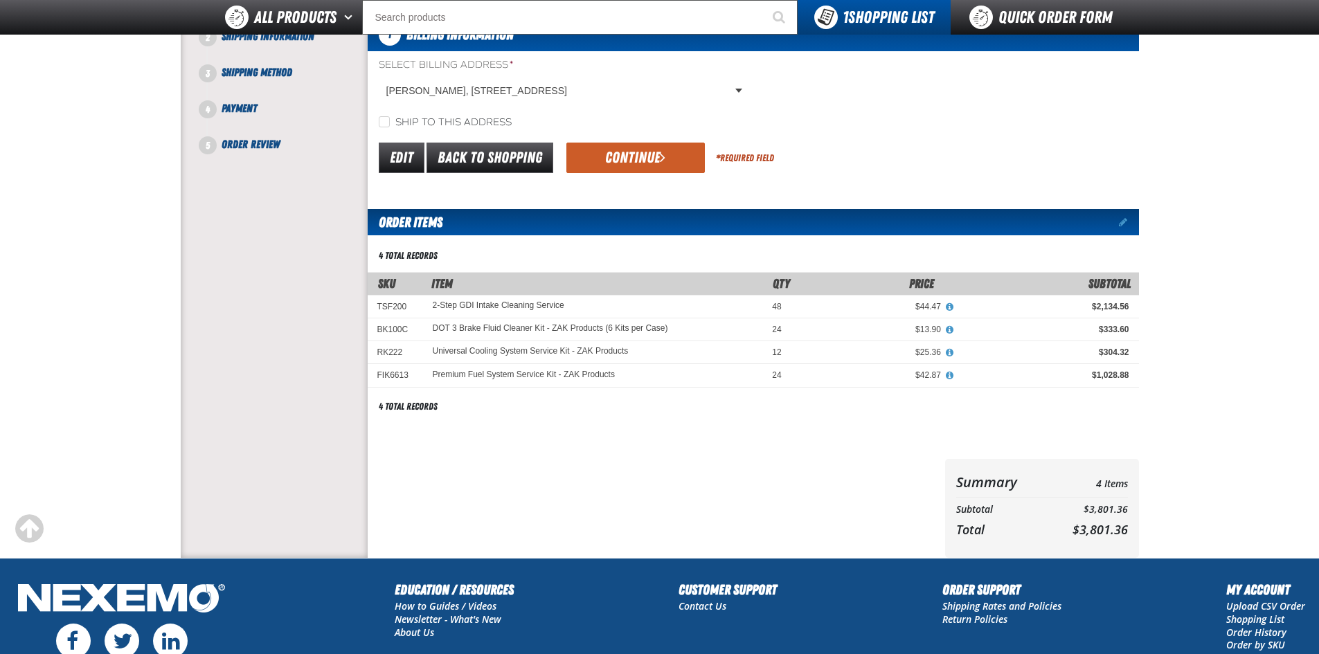
scroll to position [138, 0]
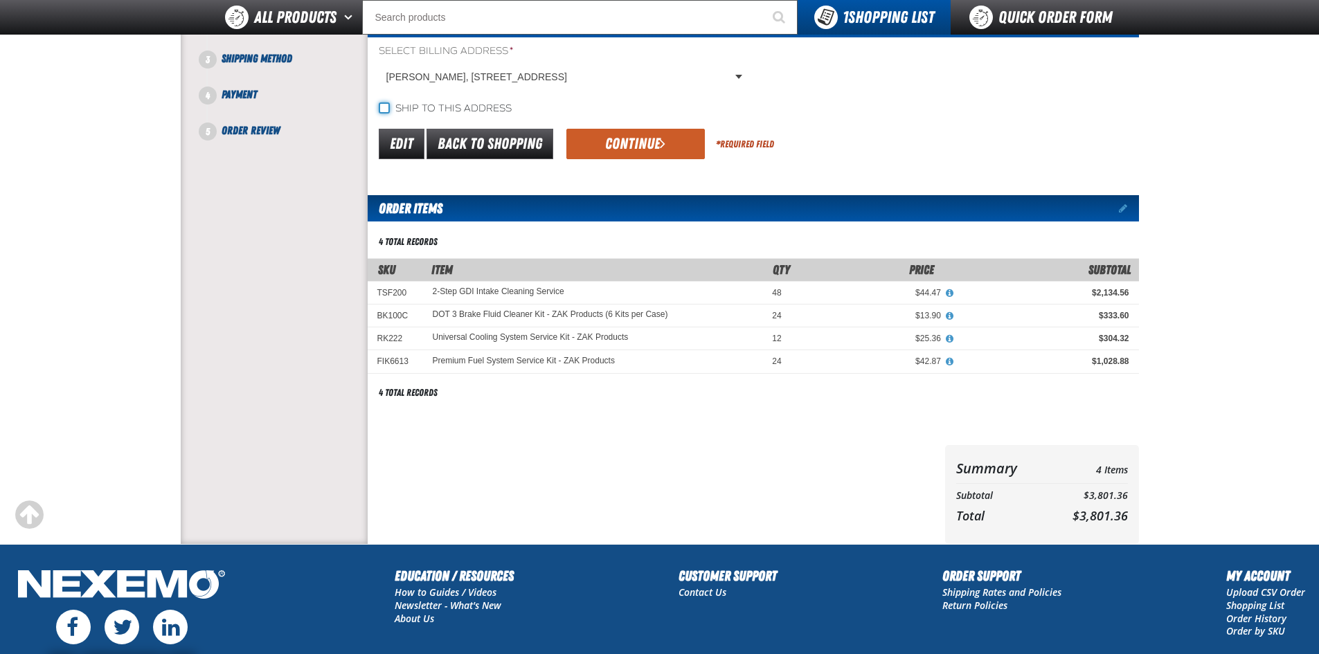
click at [383, 108] on input "Ship to this address" at bounding box center [384, 107] width 11 height 11
checkbox input "true"
click at [622, 147] on button "Continue" at bounding box center [635, 144] width 138 height 30
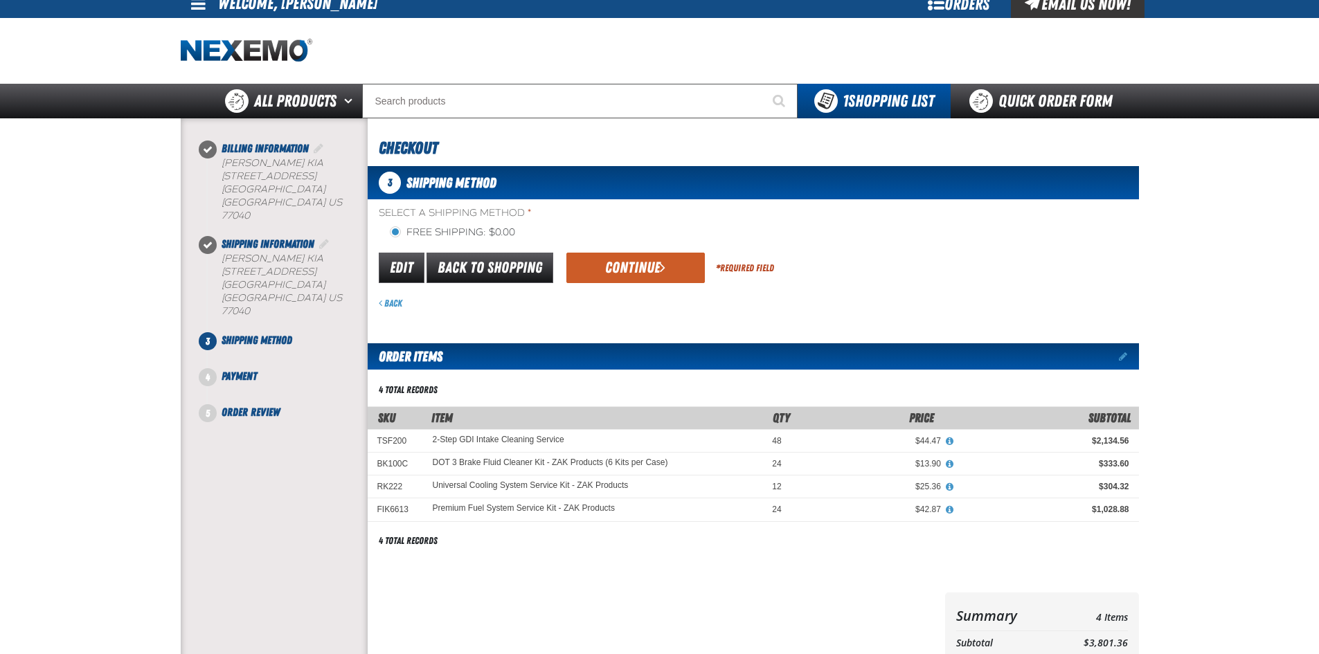
scroll to position [0, 0]
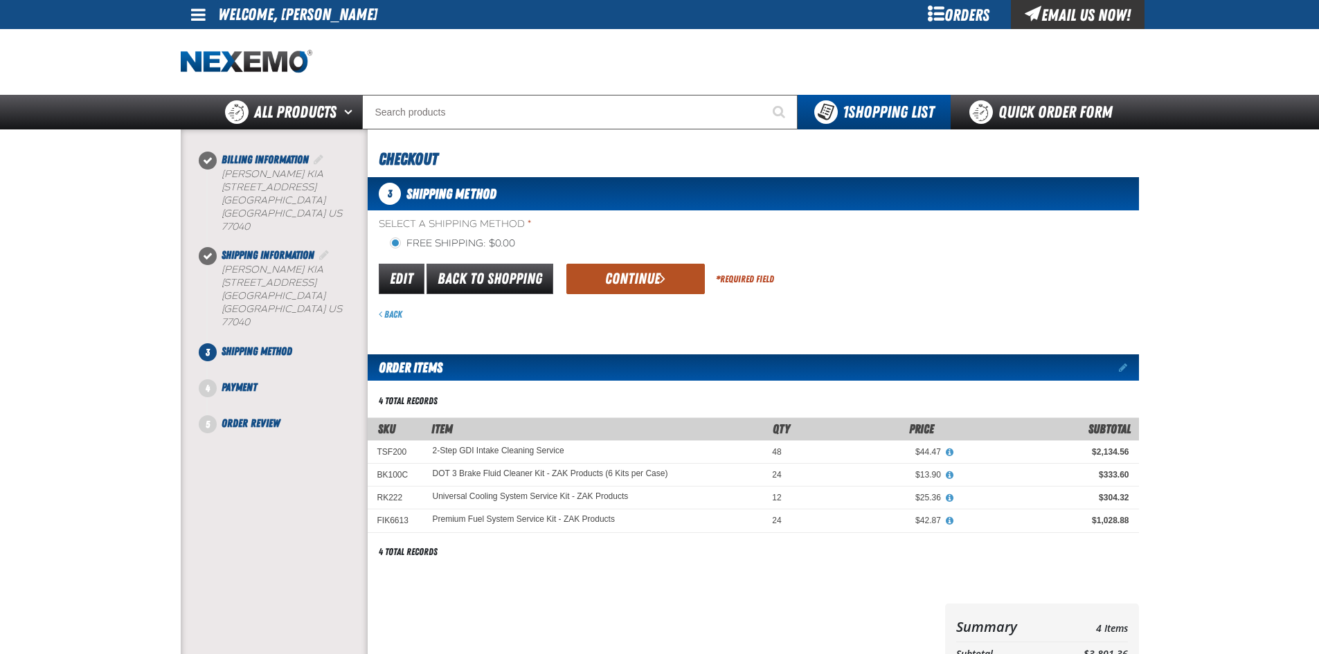
click at [631, 267] on button "Continue" at bounding box center [635, 279] width 138 height 30
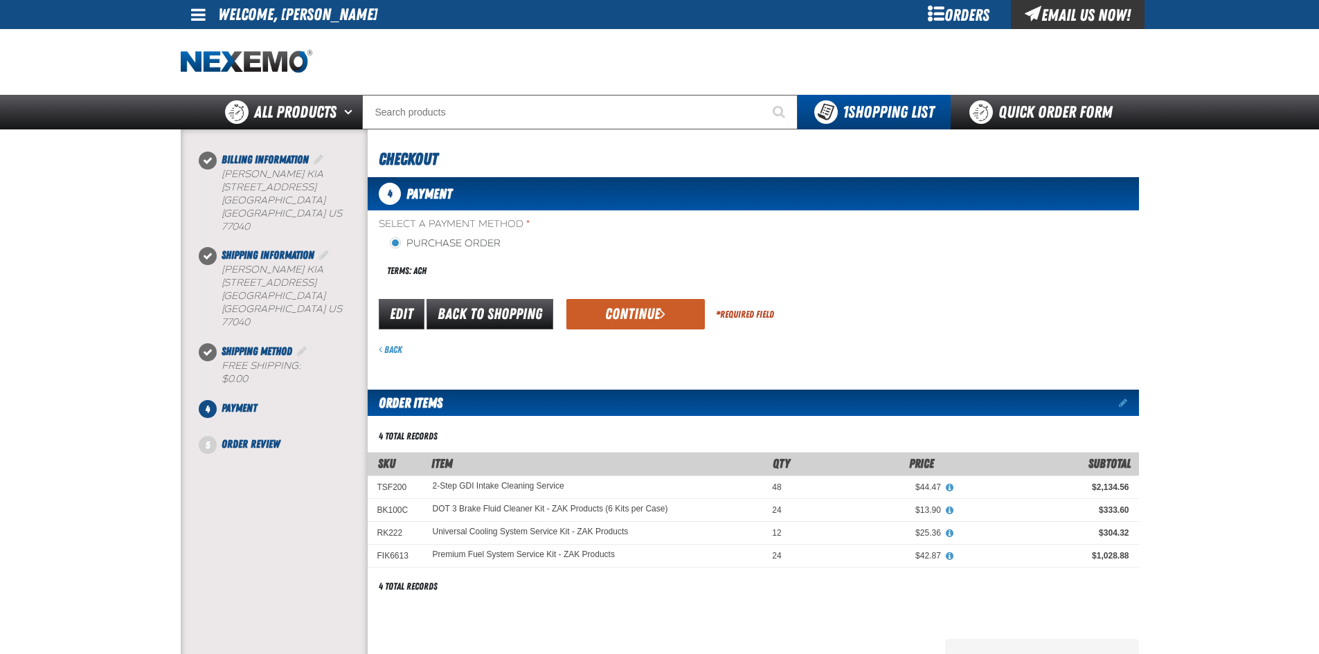
scroll to position [69, 0]
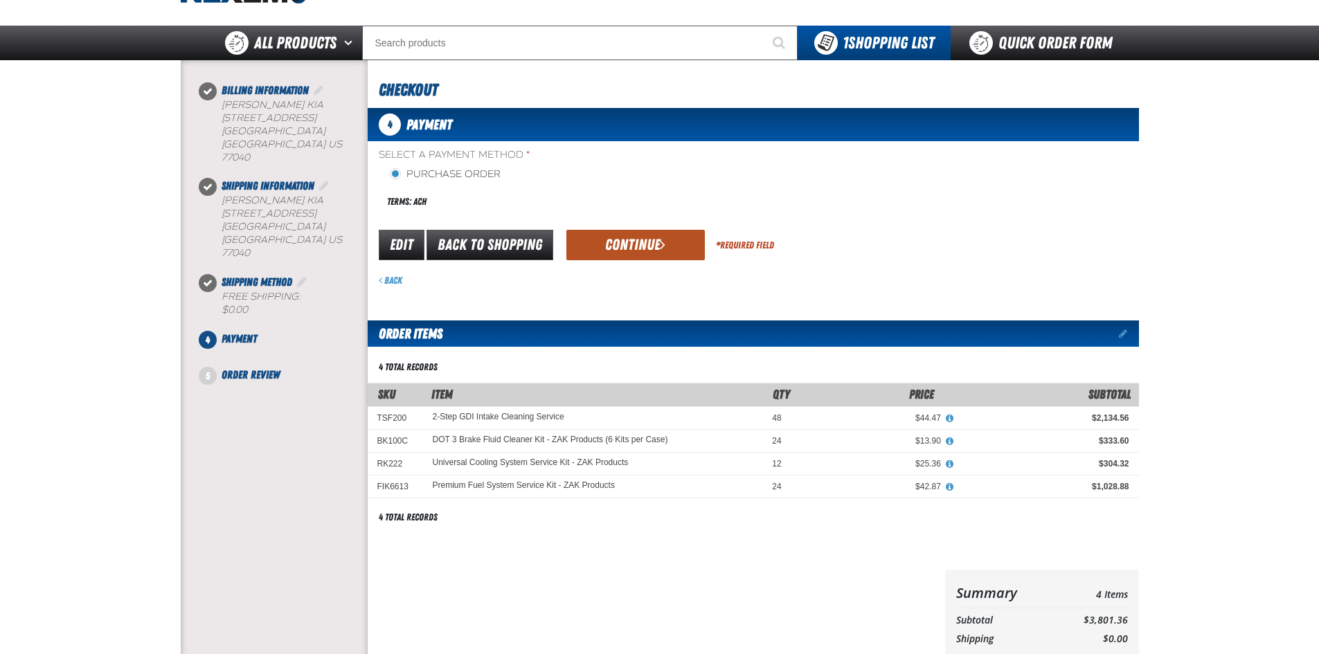
click at [632, 243] on button "Continue" at bounding box center [635, 245] width 138 height 30
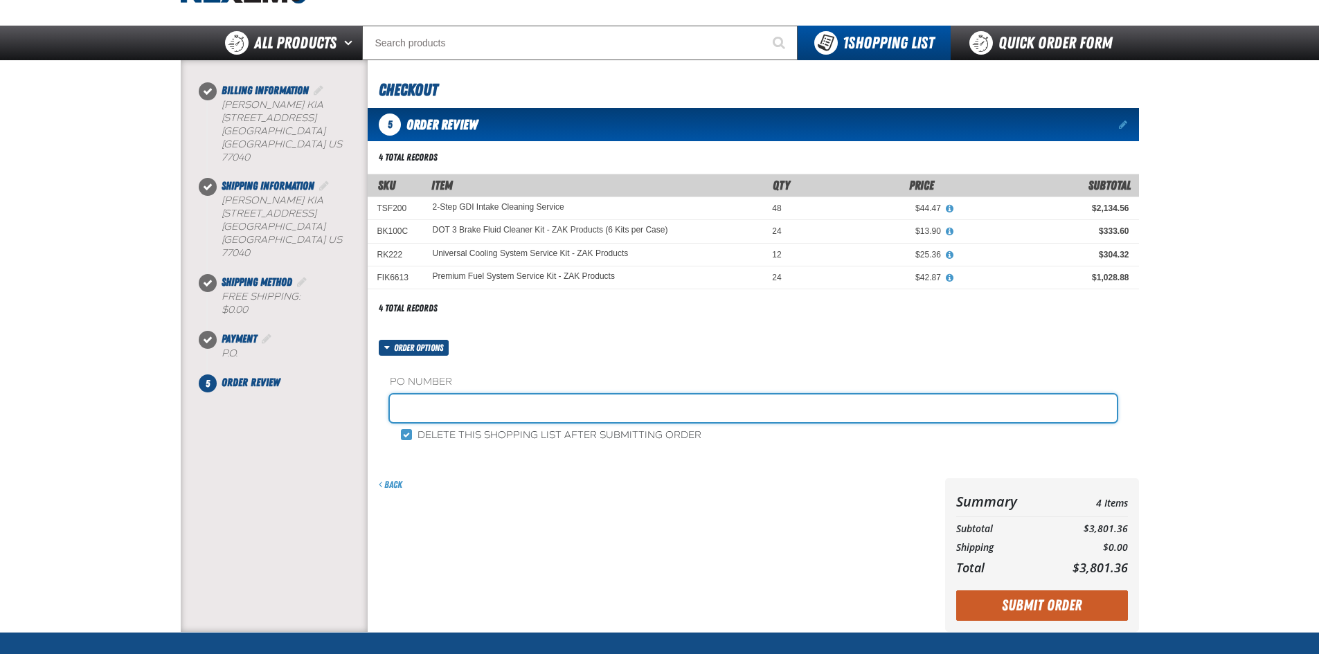
click at [500, 406] on input "text" at bounding box center [753, 409] width 727 height 28
type input "KZ101525"
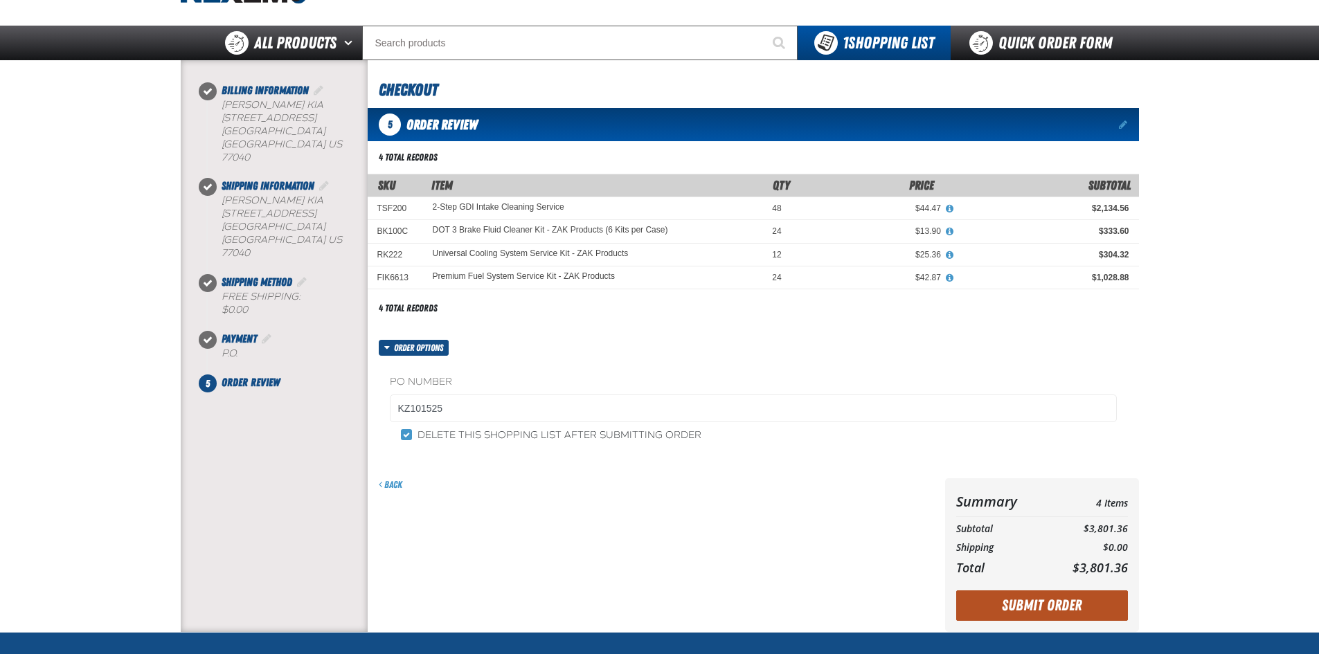
click at [1061, 600] on button "Submit Order" at bounding box center [1042, 605] width 172 height 30
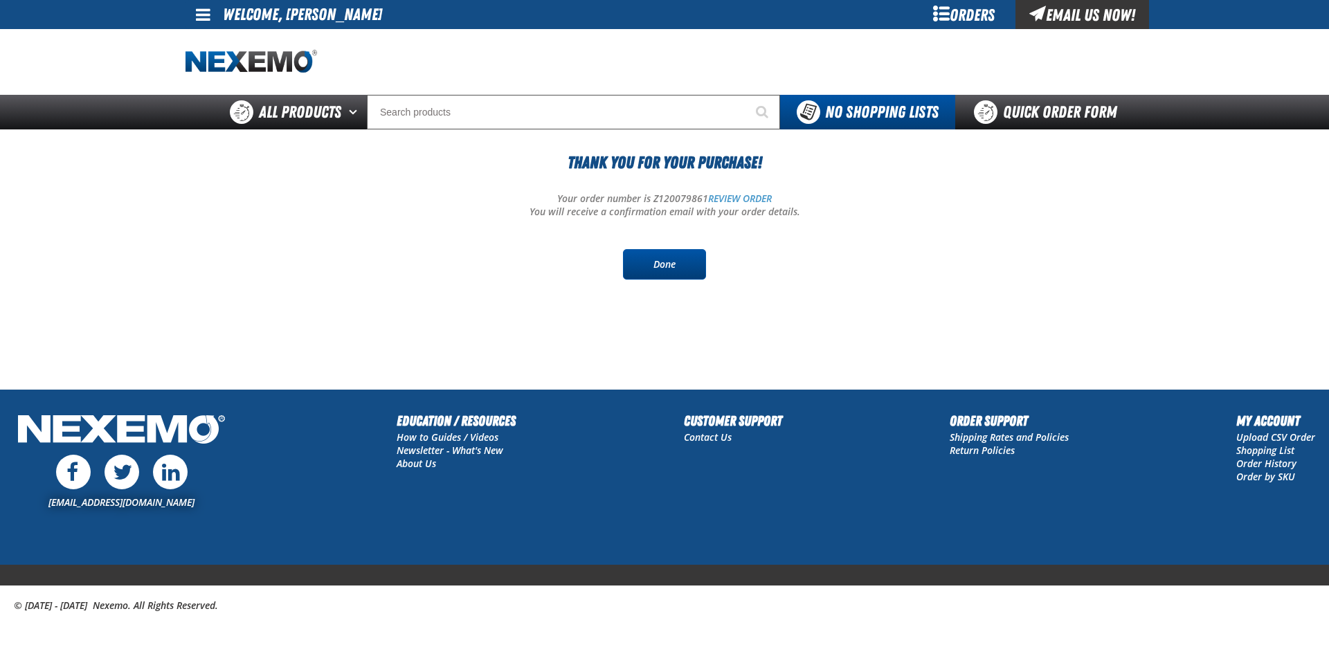
click at [674, 271] on link "Done" at bounding box center [664, 264] width 83 height 30
